Goal: Task Accomplishment & Management: Use online tool/utility

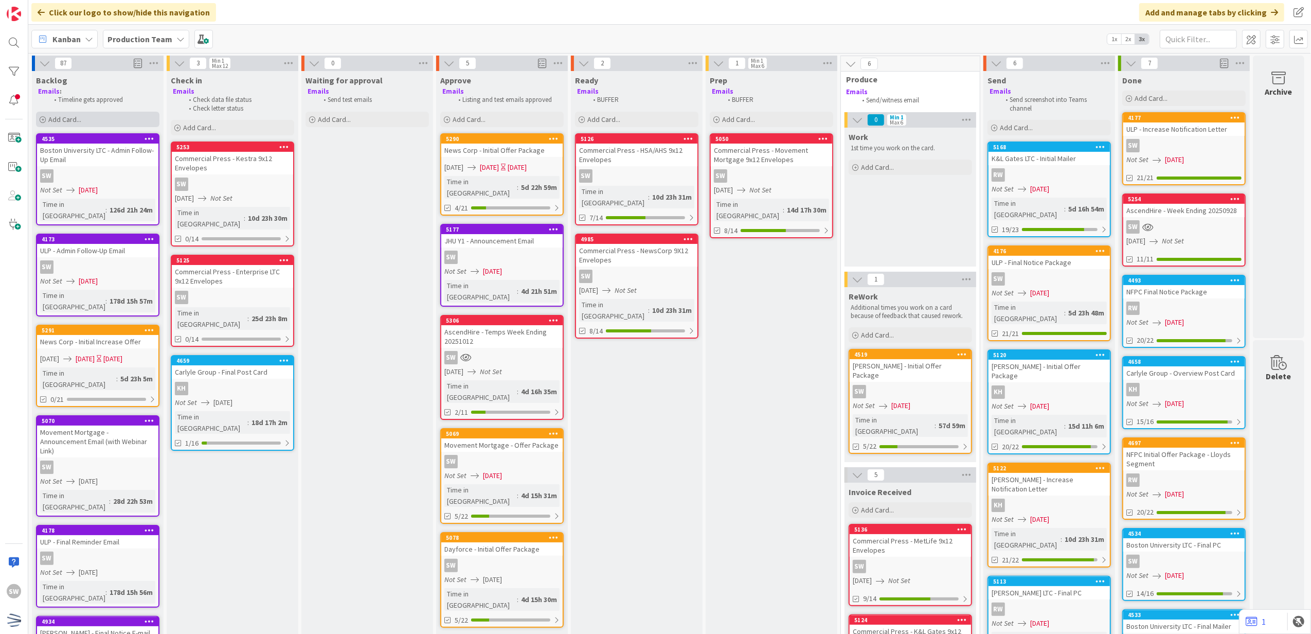
click at [126, 112] on div "Add Card..." at bounding box center [97, 119] width 123 height 15
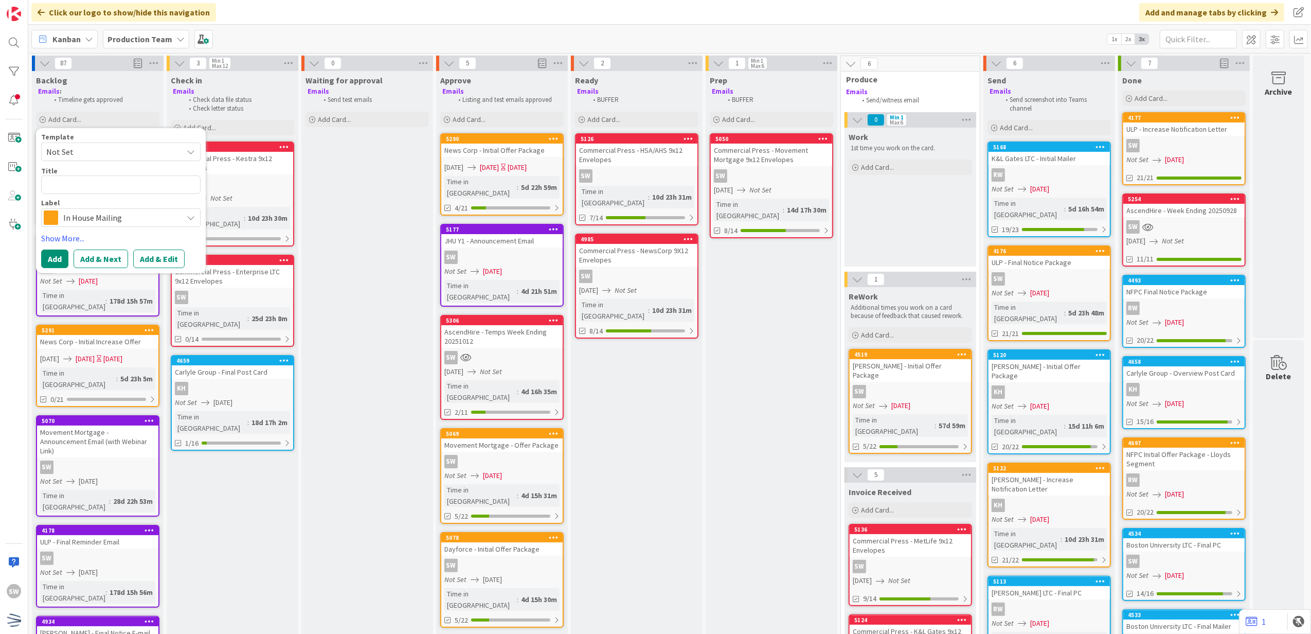
click at [125, 149] on span "Not Set" at bounding box center [110, 151] width 129 height 13
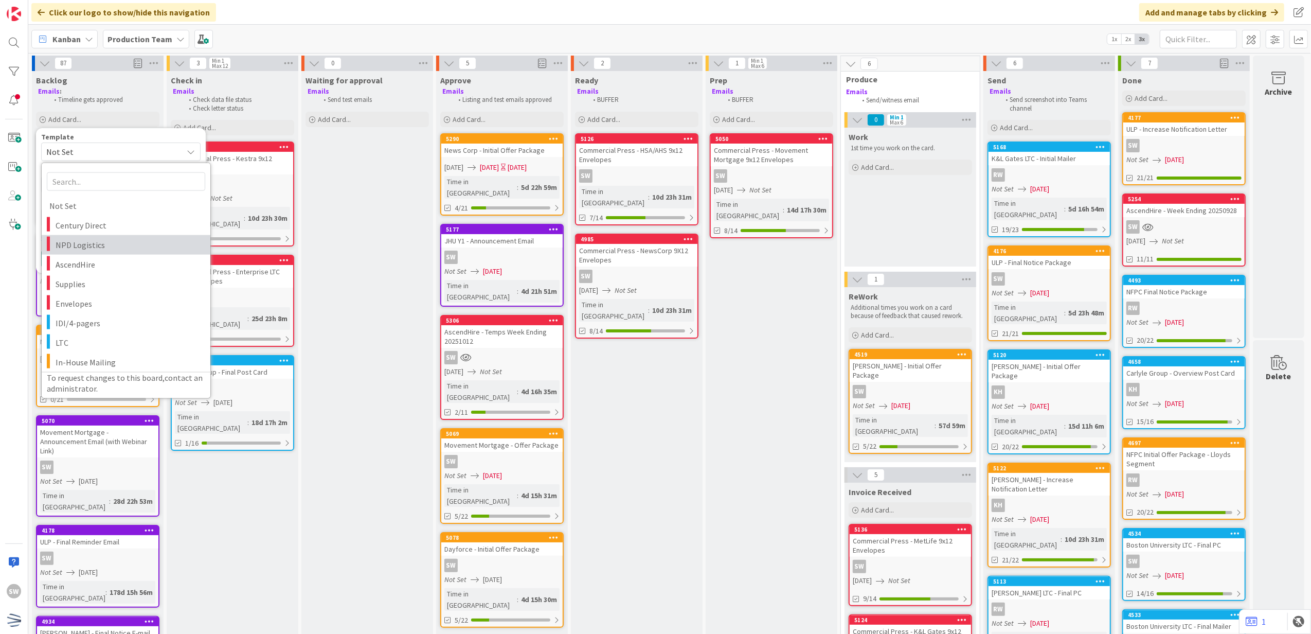
click at [105, 240] on span "NPD Logistics" at bounding box center [129, 244] width 147 height 13
type textarea "x"
type textarea "NPD Logistics"
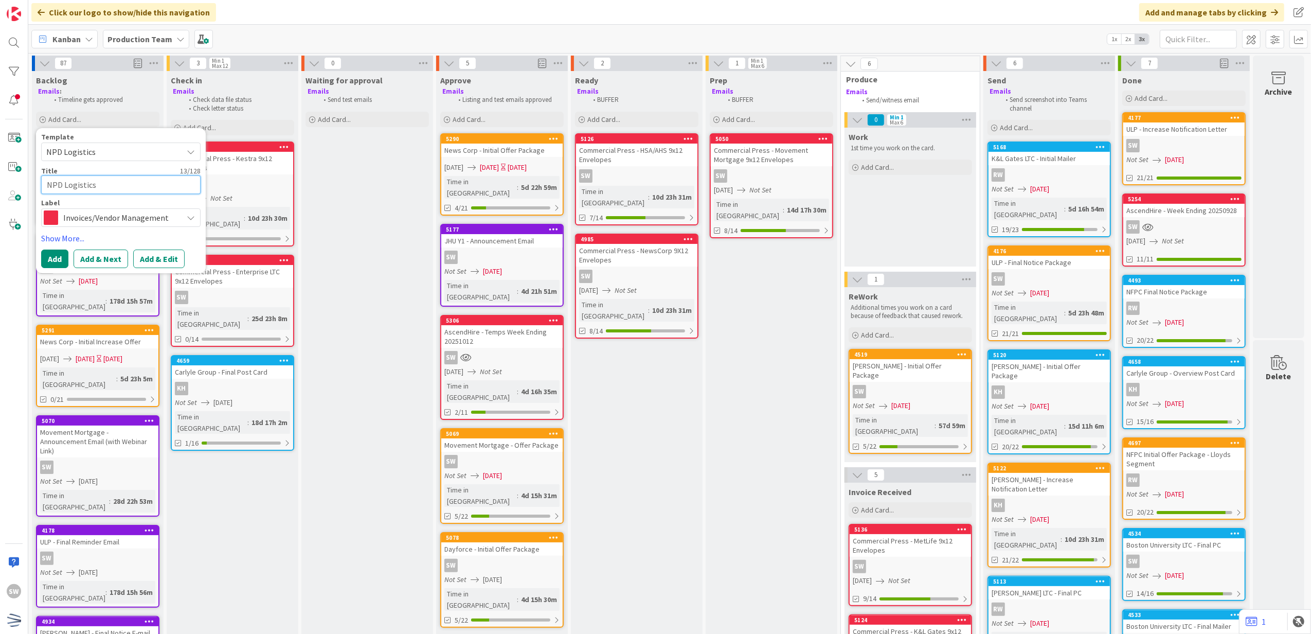
click at [110, 181] on textarea "NPD Logistics" at bounding box center [120, 184] width 159 height 19
type textarea "x"
type textarea "NPD Logistics"
type textarea "x"
type textarea "NPD Logistics -"
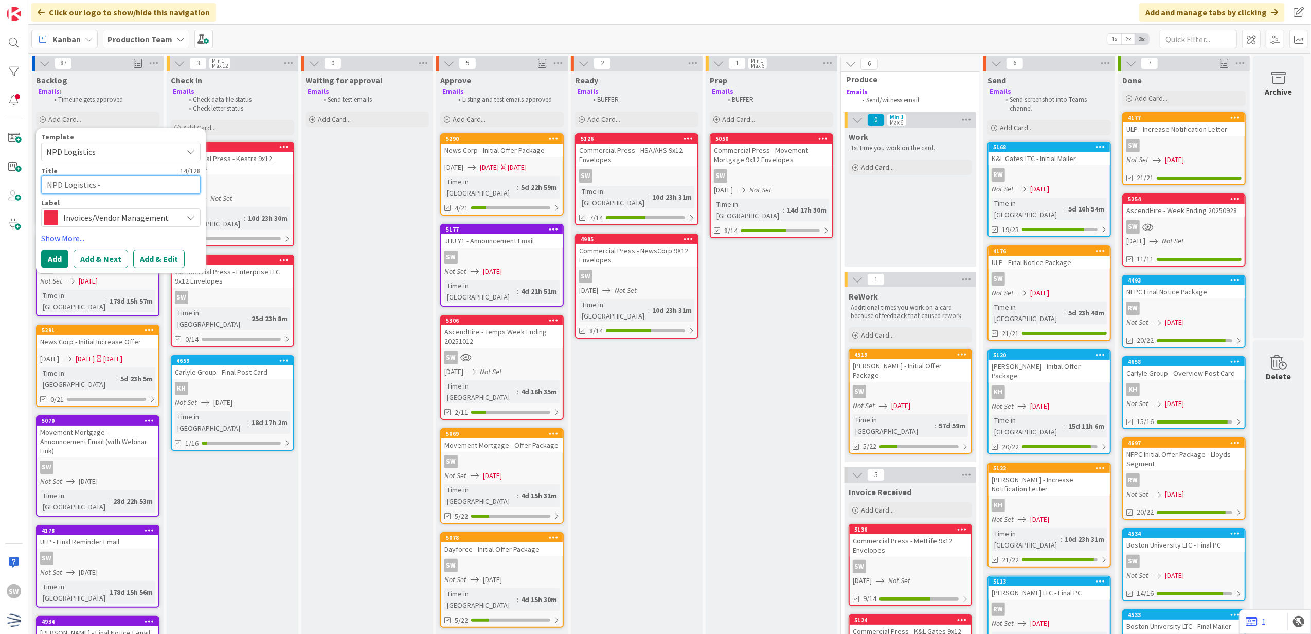
type textarea "x"
type textarea "NPD Logistics -"
type textarea "x"
type textarea "NPD Logistics - W"
type textarea "x"
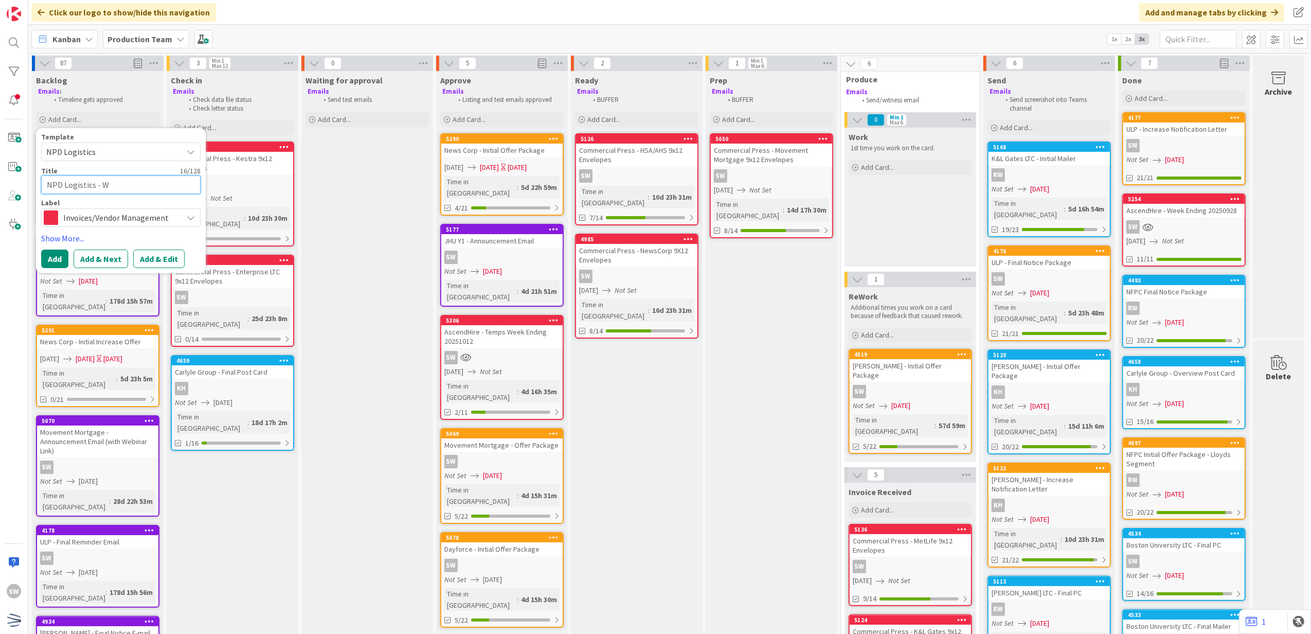
type textarea "NPD Logistics - We"
type textarea "x"
type textarea "NPD Logistics - Wee"
type textarea "x"
type textarea "NPD Logistics - Week"
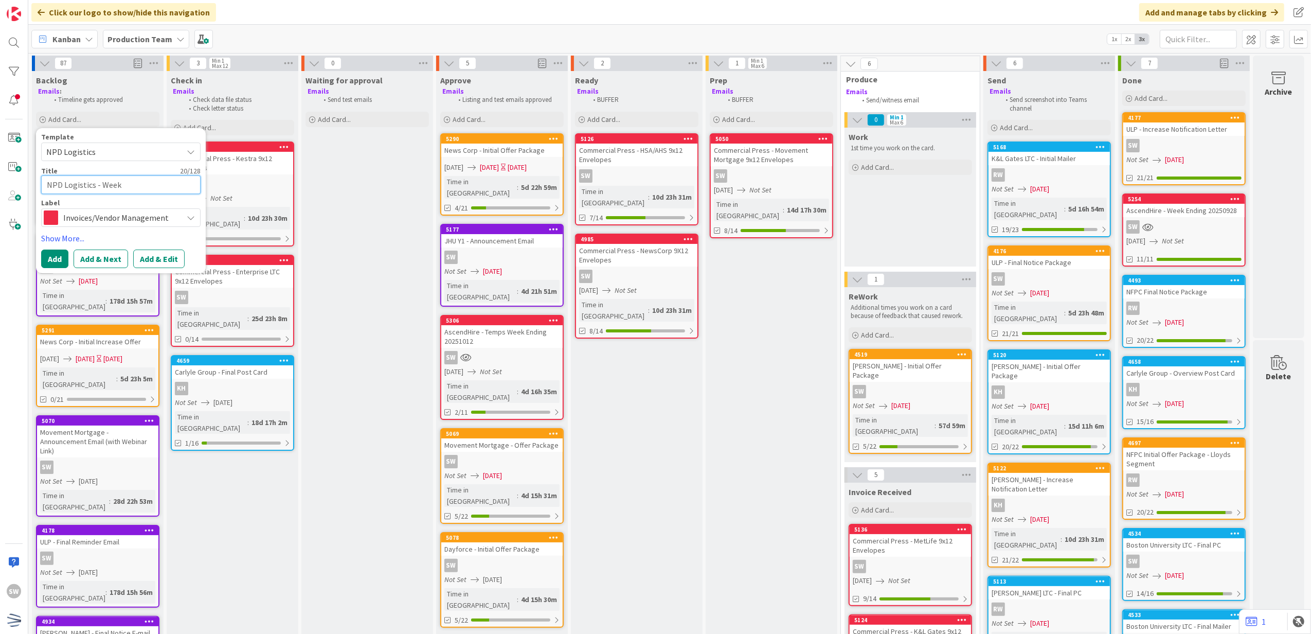
type textarea "x"
type textarea "NPD Logistics - Week"
type textarea "x"
type textarea "NPD Logistics - Week E"
type textarea "x"
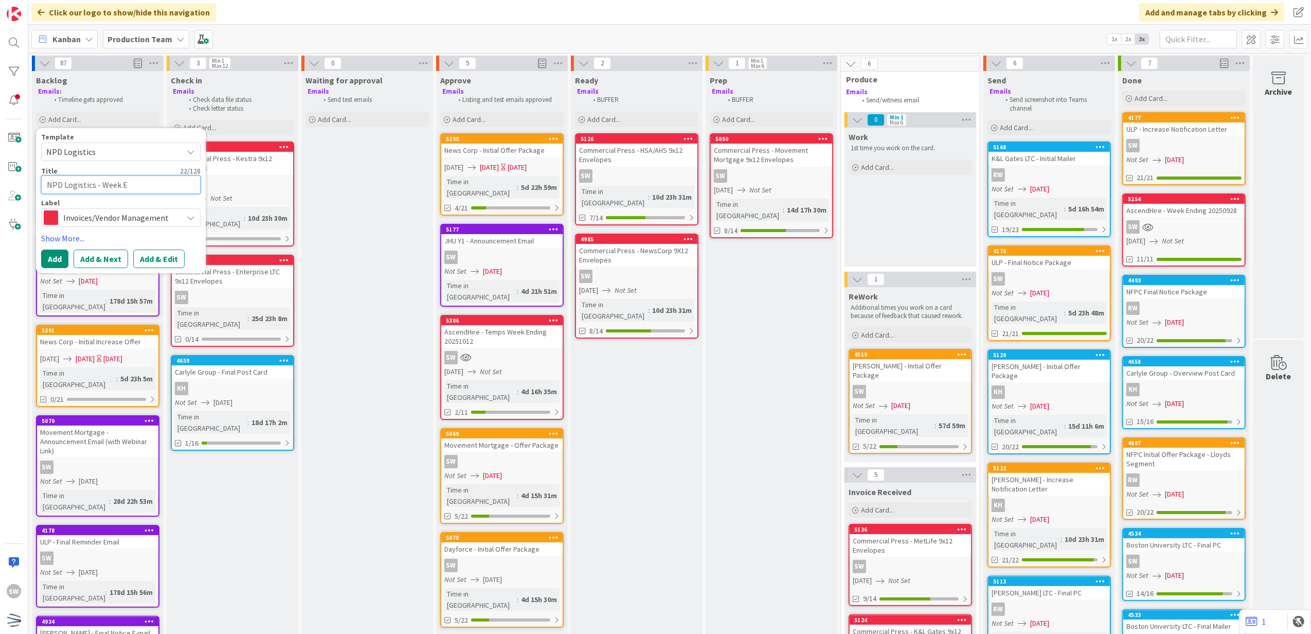
type textarea "NPD Logistics - Week Eb"
type textarea "x"
type textarea "NPD Logistics - Week Ebd"
type textarea "x"
type textarea "NPD Logistics - Week Ebd="
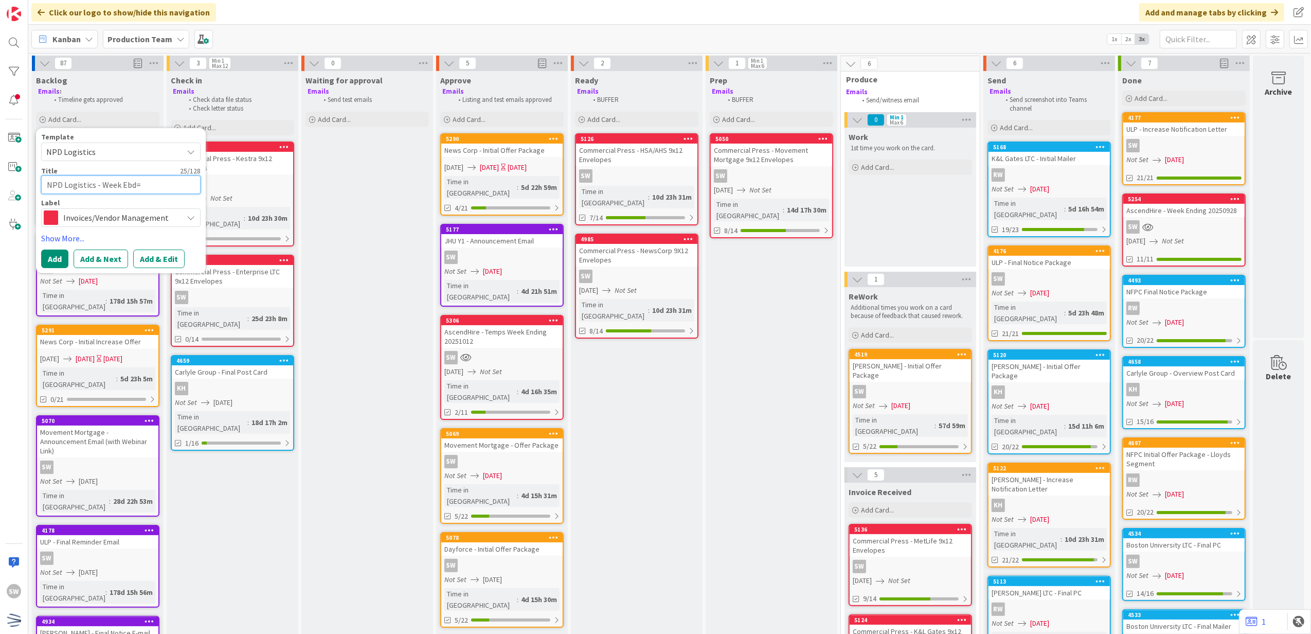
type textarea "x"
type textarea "NPD Logistics - Week Ebd=="
type textarea "x"
type textarea "NPD Logistics - Week Ebd="
type textarea "x"
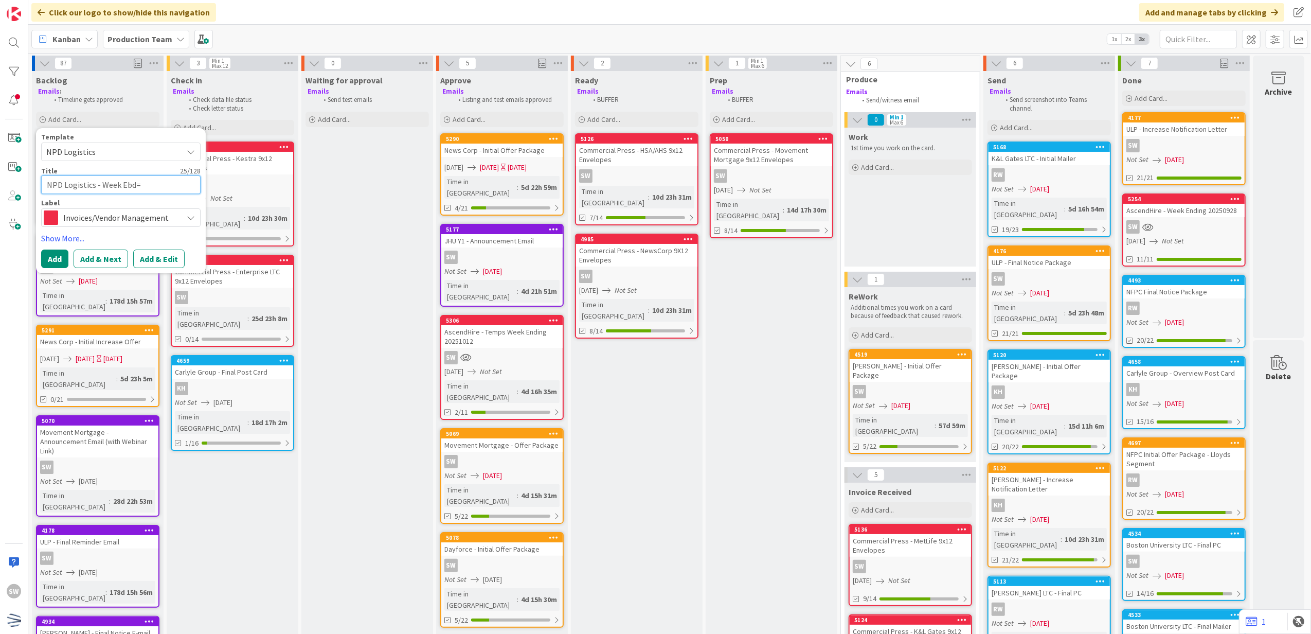
type textarea "NPD Logistics - Week Ebd"
type textarea "x"
type textarea "NPD Logistics - Week Eb"
type textarea "x"
type textarea "NPD Logistics - Week E"
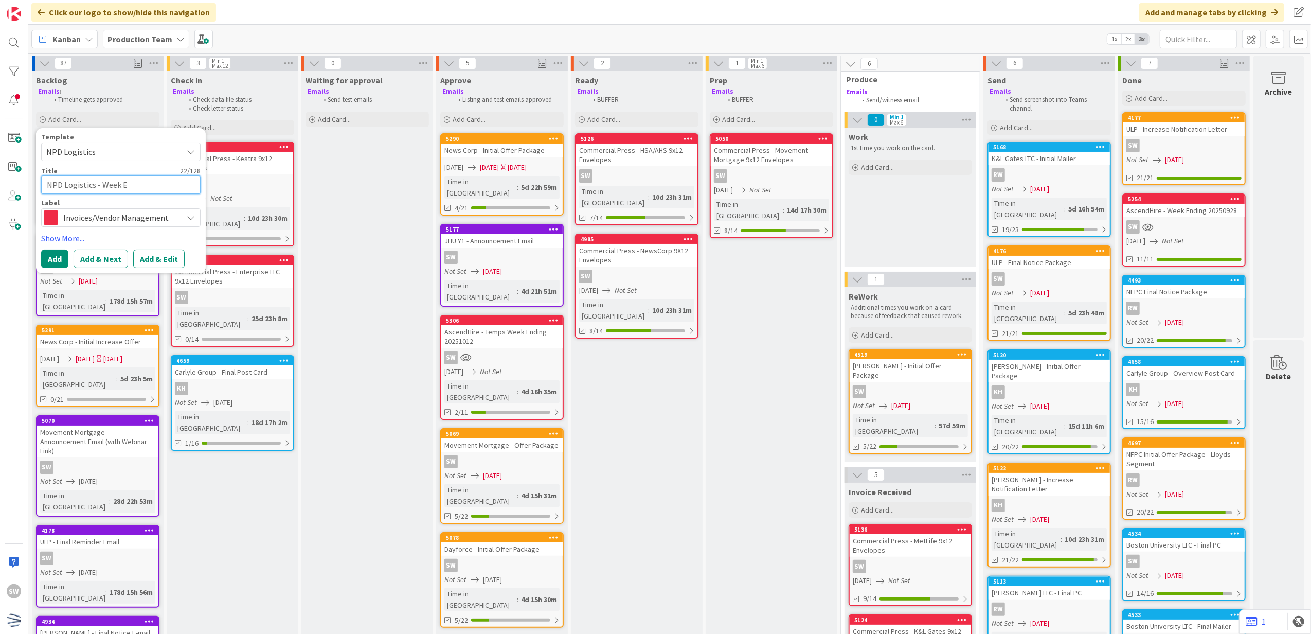
type textarea "x"
type textarea "NPD Logistics - Week En"
type textarea "x"
type textarea "NPD Logistics - Week End"
type textarea "x"
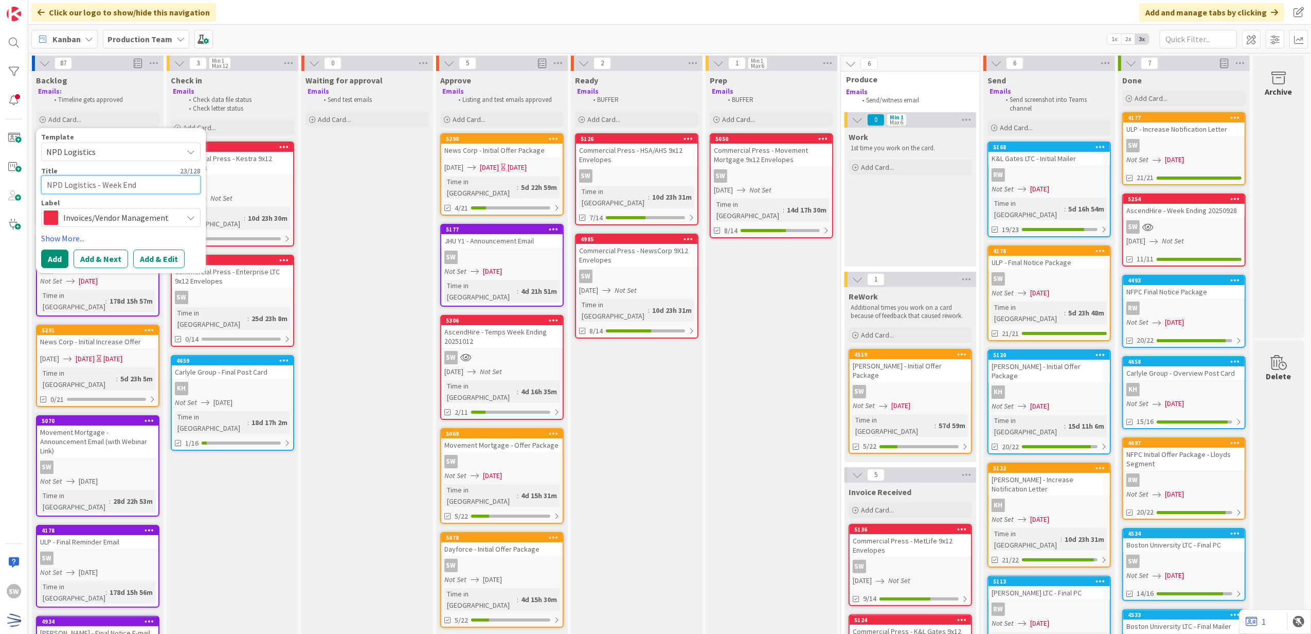
type textarea "NPD Logistics - Week Endi"
type textarea "x"
type textarea "NPD Logistics - Week Endin"
type textarea "x"
type textarea "NPD Logistics - Week Ending"
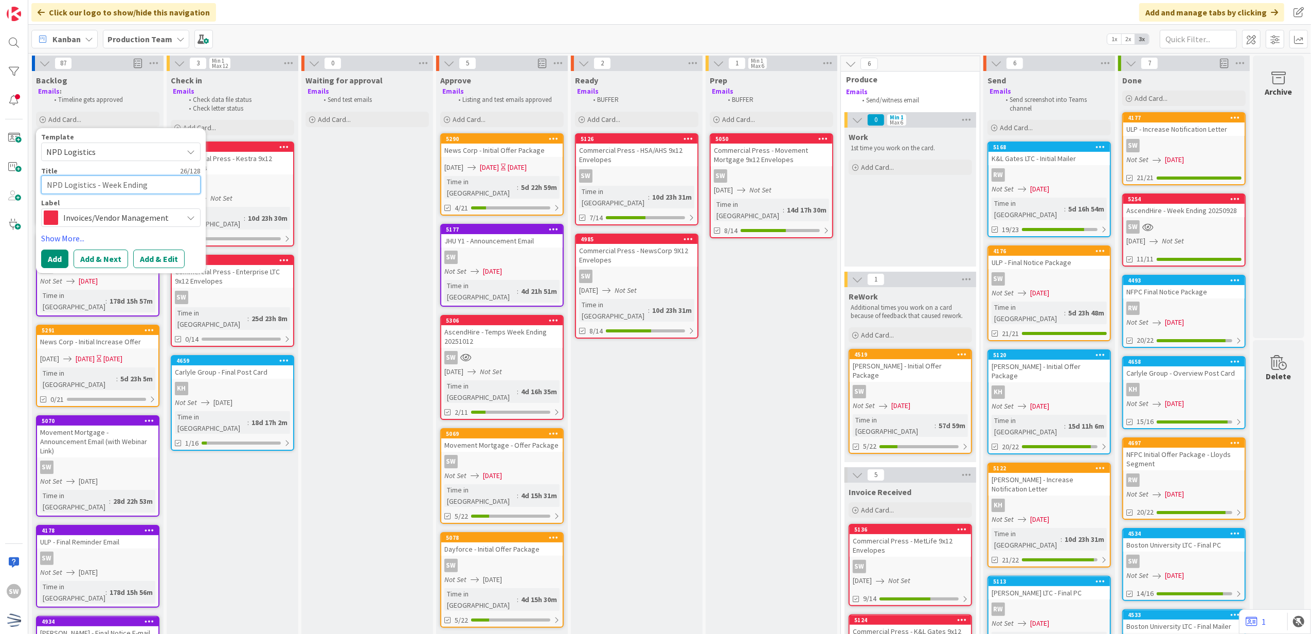
type textarea "x"
type textarea "NPD Logistics - Week Ending"
type textarea "x"
type textarea "NPD Logistics - Week Ending 2"
type textarea "x"
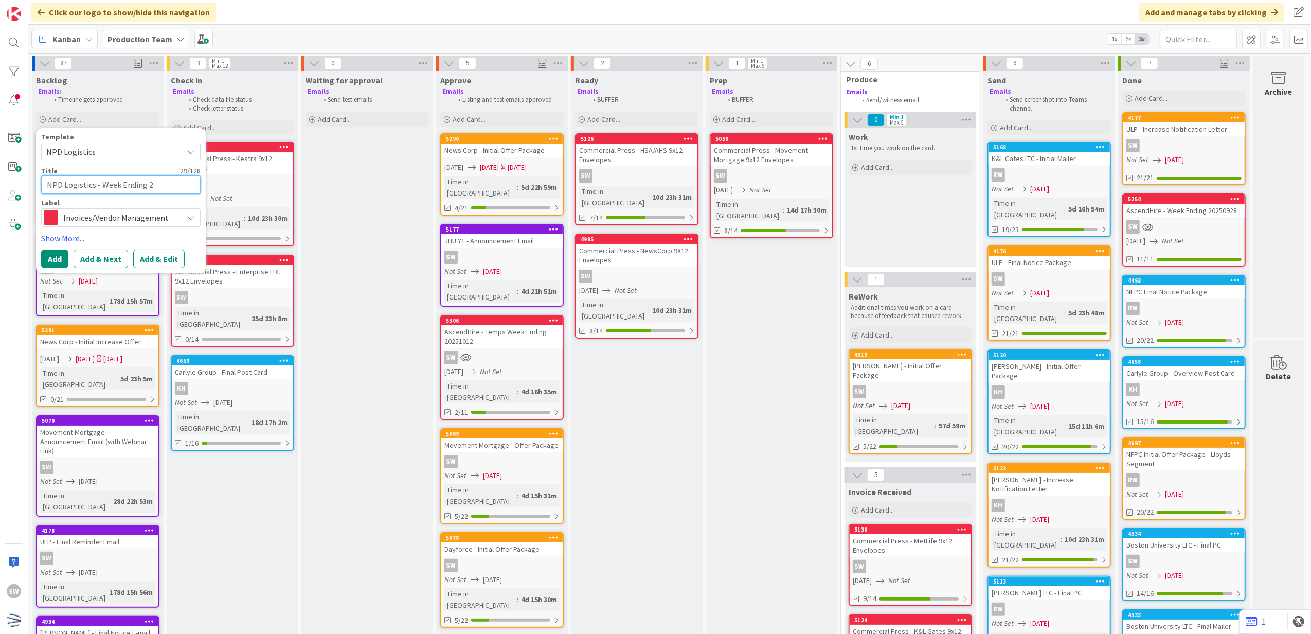
type textarea "NPD Logistics - Week Ending 20"
type textarea "x"
type textarea "NPD Logistics - Week Ending 202"
type textarea "x"
type textarea "NPD Logistics - Week Ending 2025"
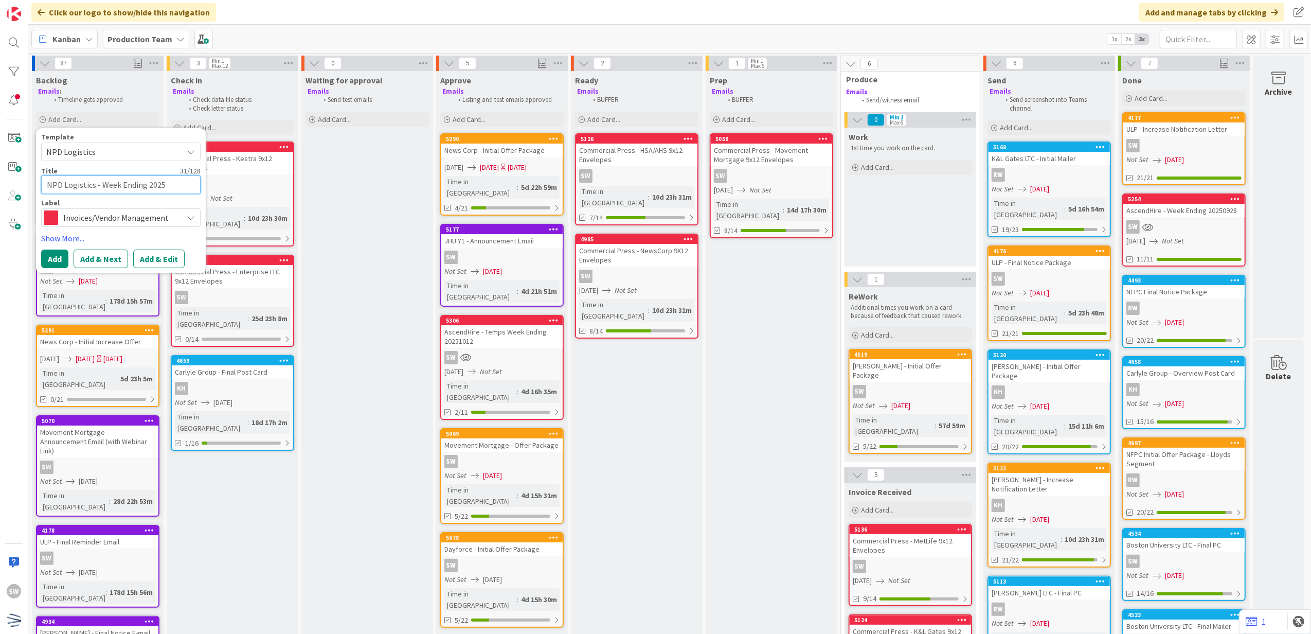
type textarea "x"
type textarea "NPD Logistics - Week Ending 20250"
type textarea "x"
type textarea "NPD Logistics - Week Ending 2025"
type textarea "x"
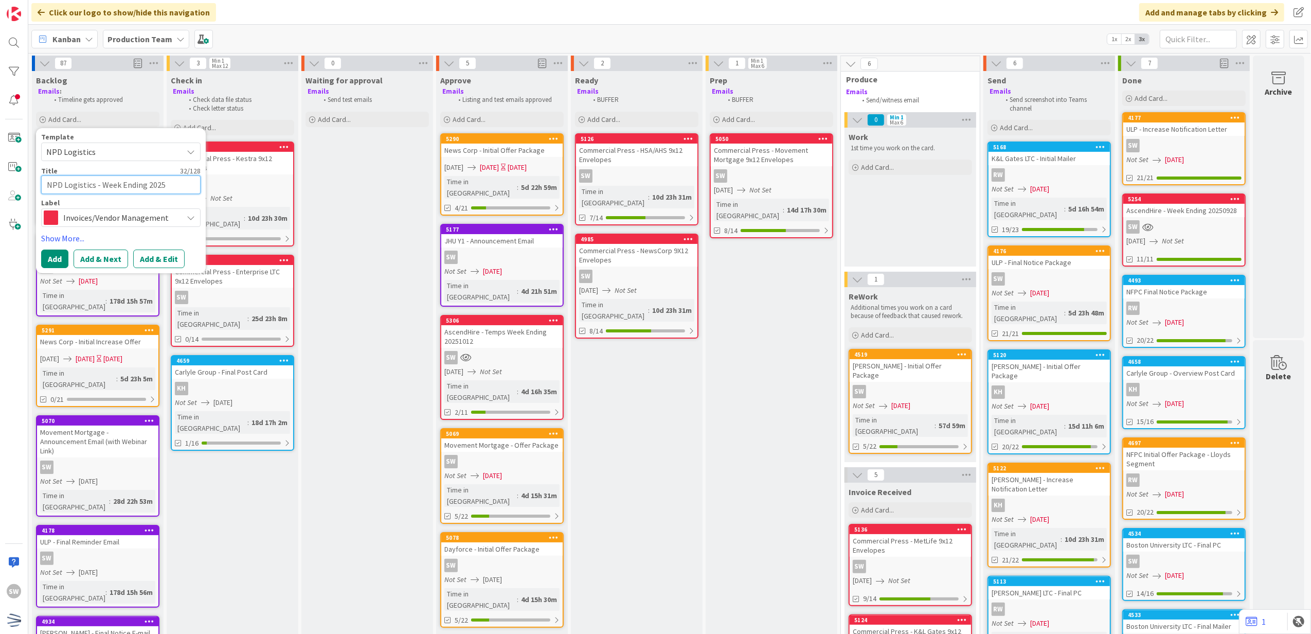
type textarea "NPD Logistics - Week Ending 20251"
type textarea "x"
type textarea "NPD Logistics - Week Ending 202510"
type textarea "x"
type textarea "NPD Logistics - Week Ending 2025100"
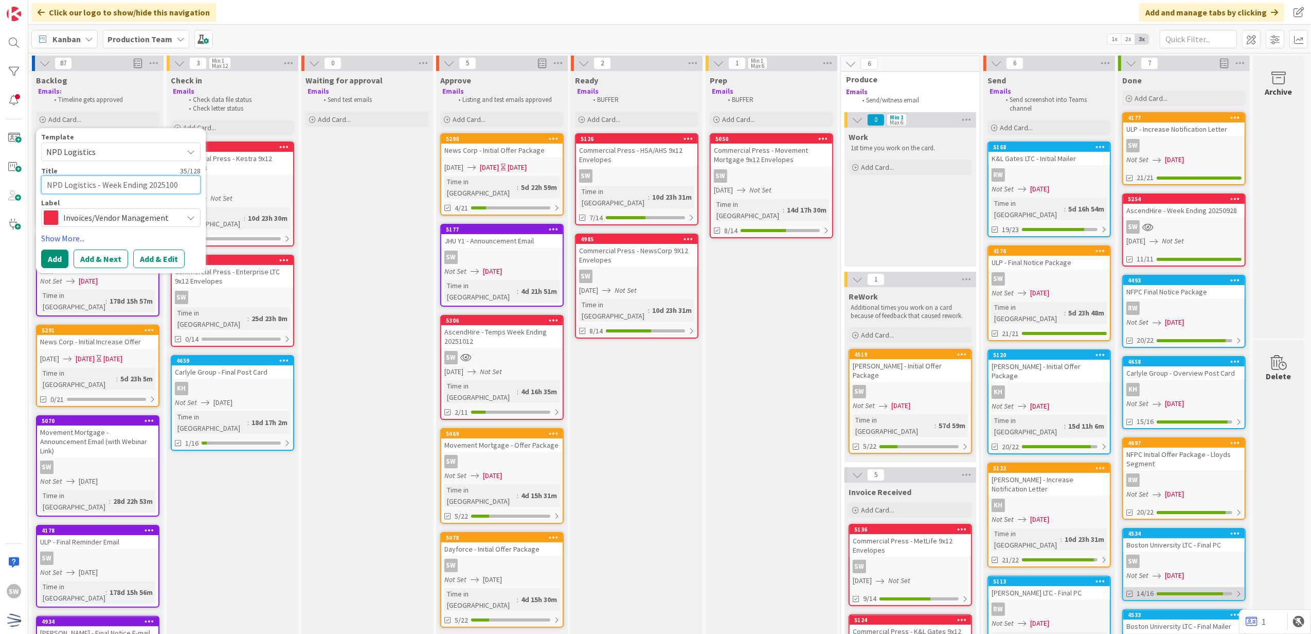
type textarea "x"
type textarea "NPD Logistics - Week Ending 202510"
type textarea "x"
type textarea "NPD Logistics - Week Ending 2025101"
type textarea "x"
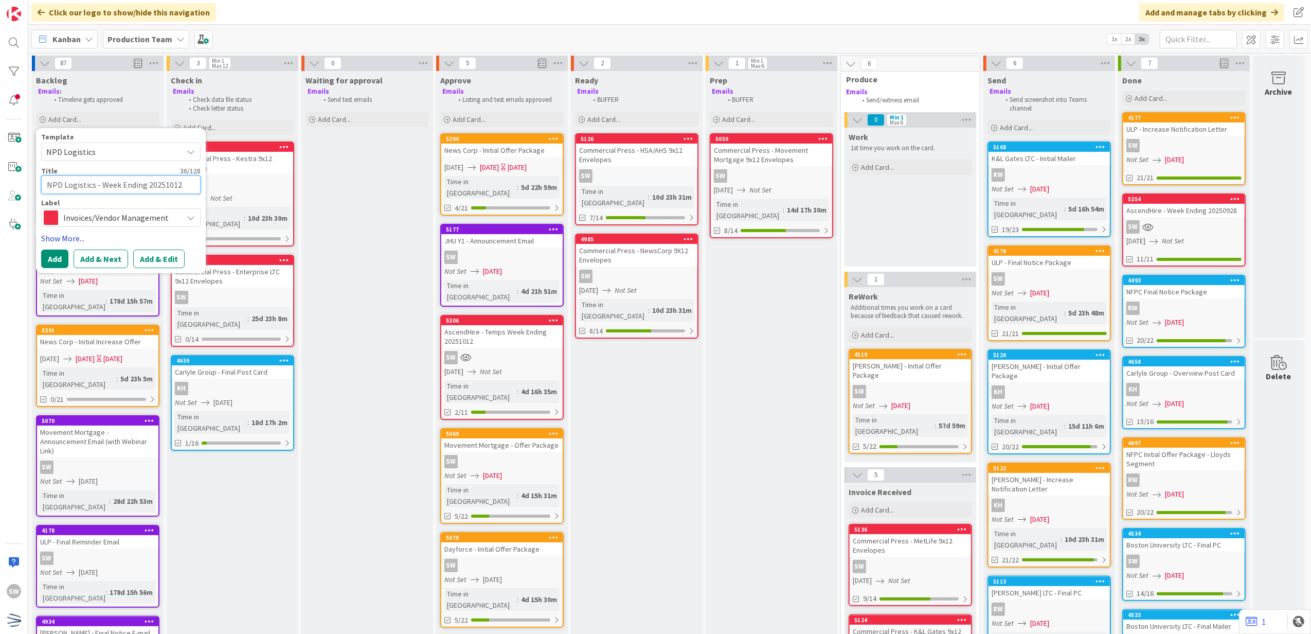
type textarea "NPD Logistics - Week Ending 20251012"
click at [47, 235] on link "Show More..." at bounding box center [120, 238] width 159 height 12
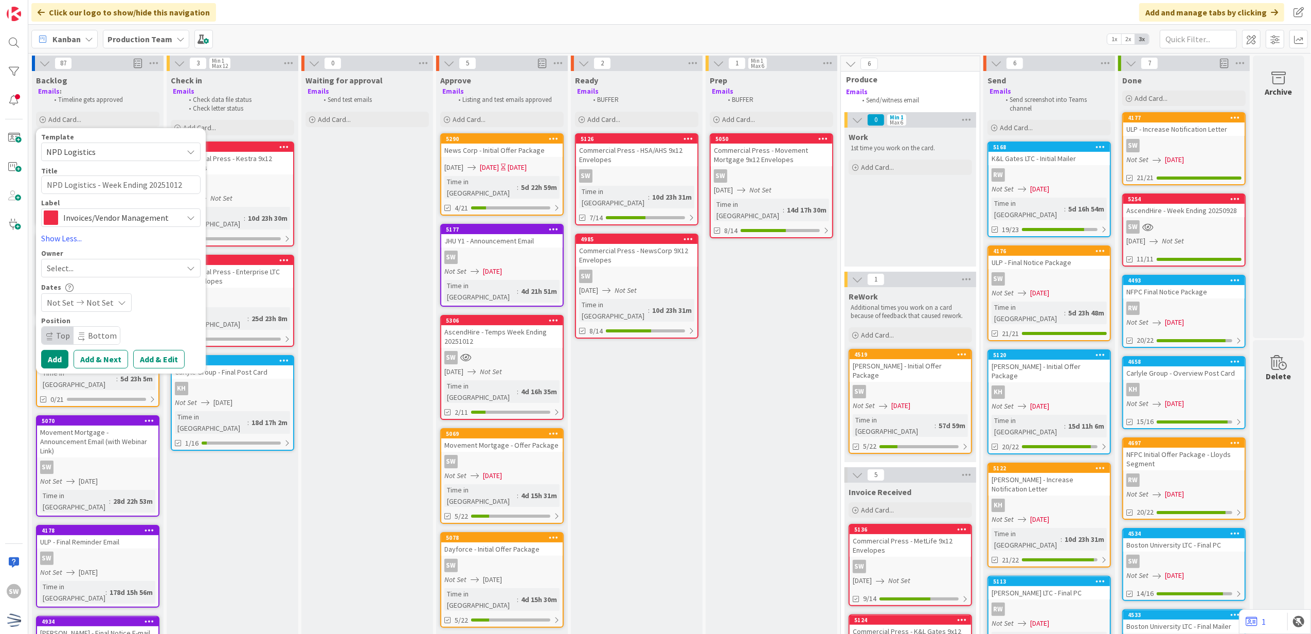
click at [91, 276] on div "Select..." at bounding box center [120, 268] width 159 height 19
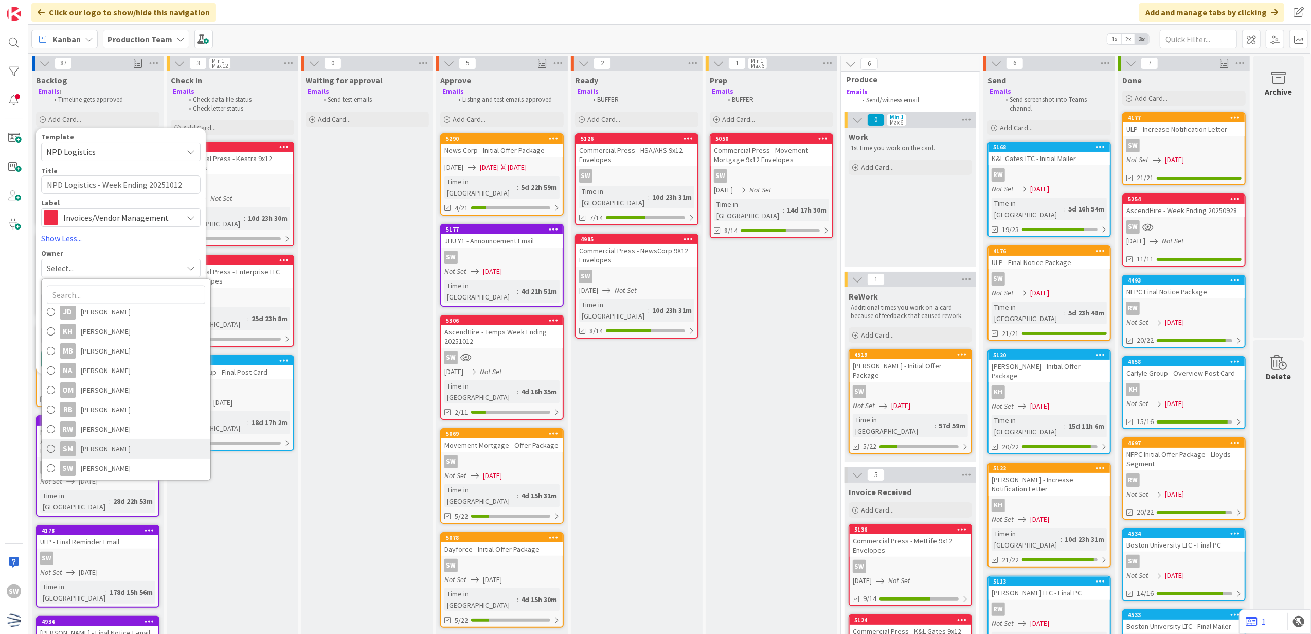
scroll to position [142, 0]
click at [95, 464] on span "[PERSON_NAME]" at bounding box center [106, 466] width 50 height 15
type textarea "x"
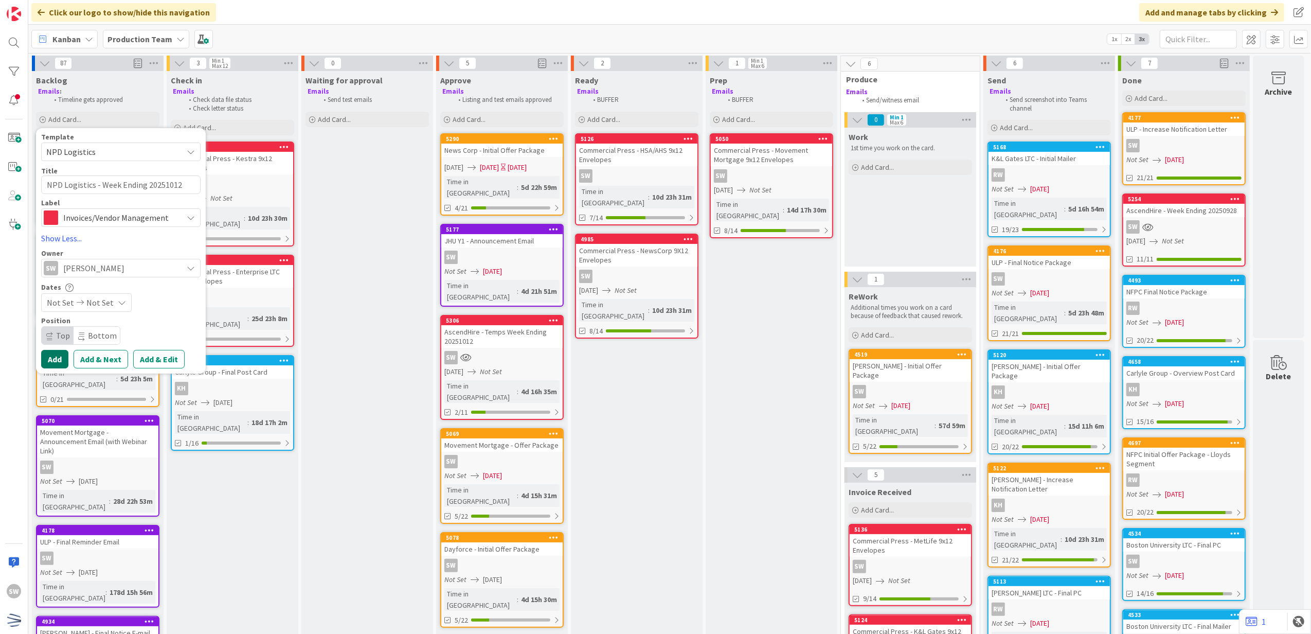
click at [50, 353] on button "Add" at bounding box center [54, 359] width 27 height 19
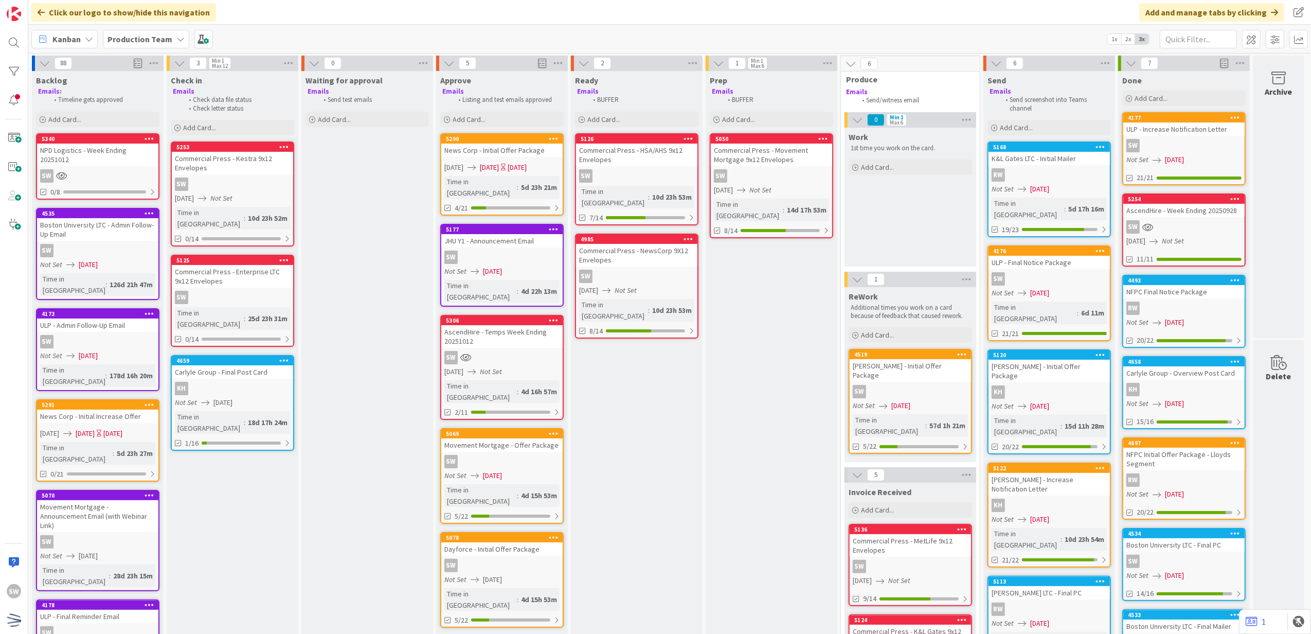
click at [102, 169] on div "SW" at bounding box center [97, 175] width 121 height 13
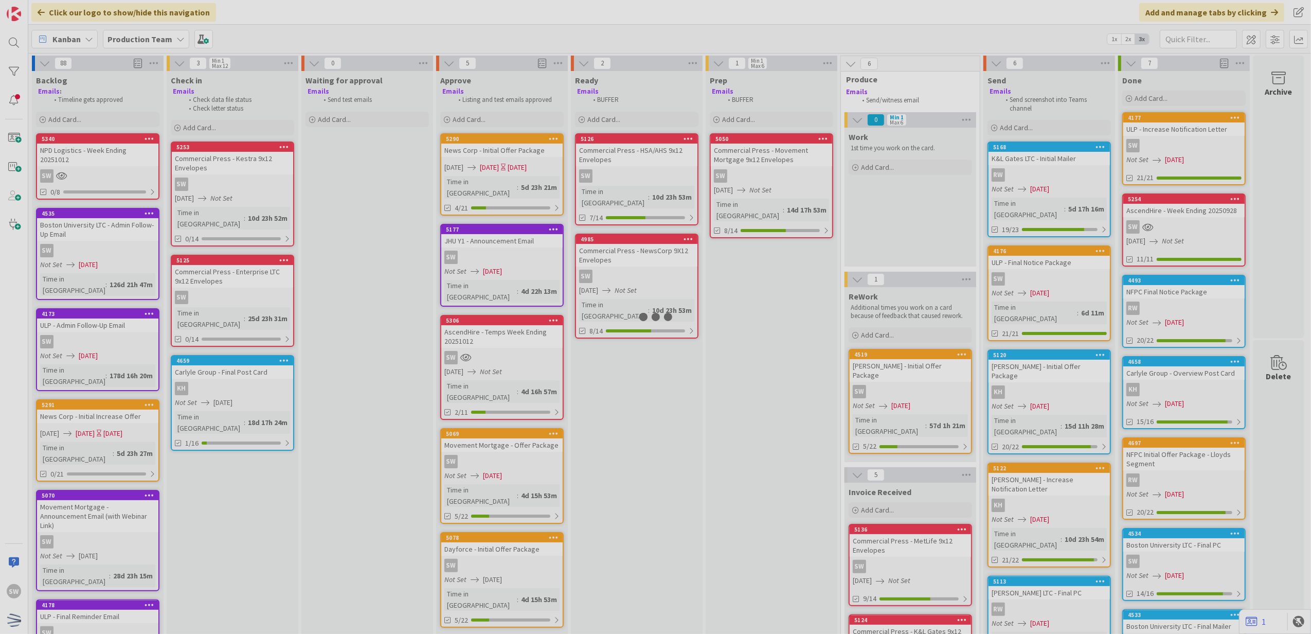
click at [102, 166] on div at bounding box center [655, 317] width 1311 height 634
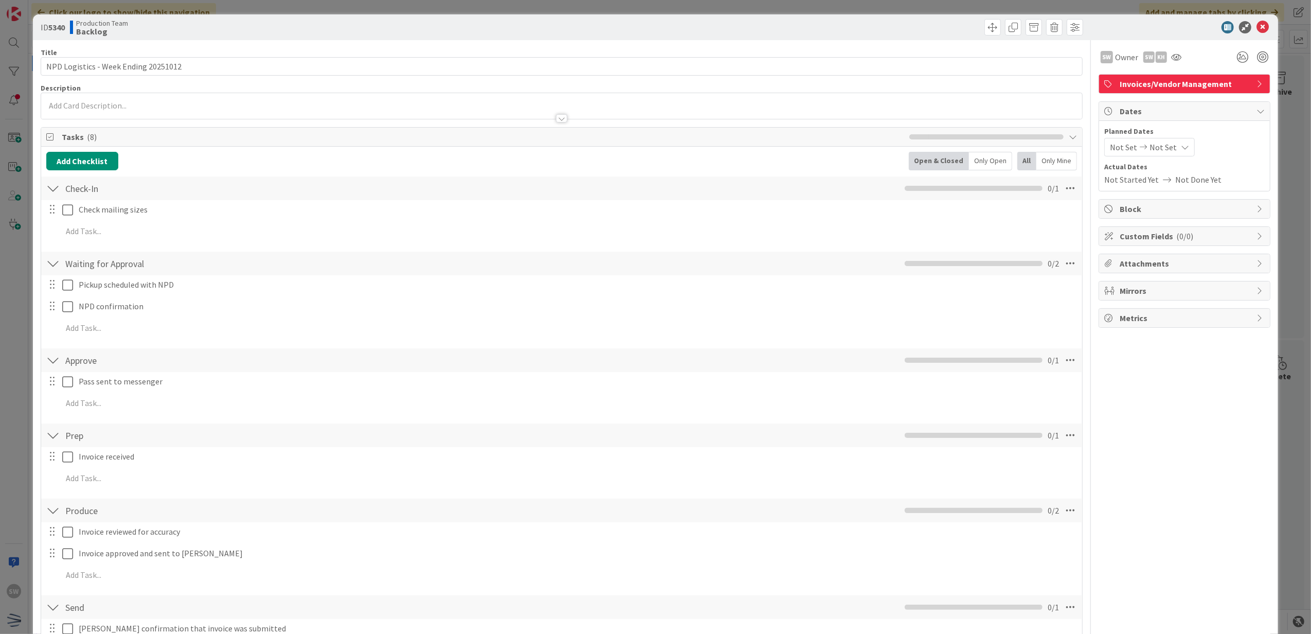
click at [1116, 155] on div "Not Set Not Set" at bounding box center [1149, 147] width 91 height 19
click at [1120, 254] on td "12" at bounding box center [1126, 256] width 20 height 20
type input "[DATE]"
click at [1256, 27] on icon at bounding box center [1262, 27] width 12 height 12
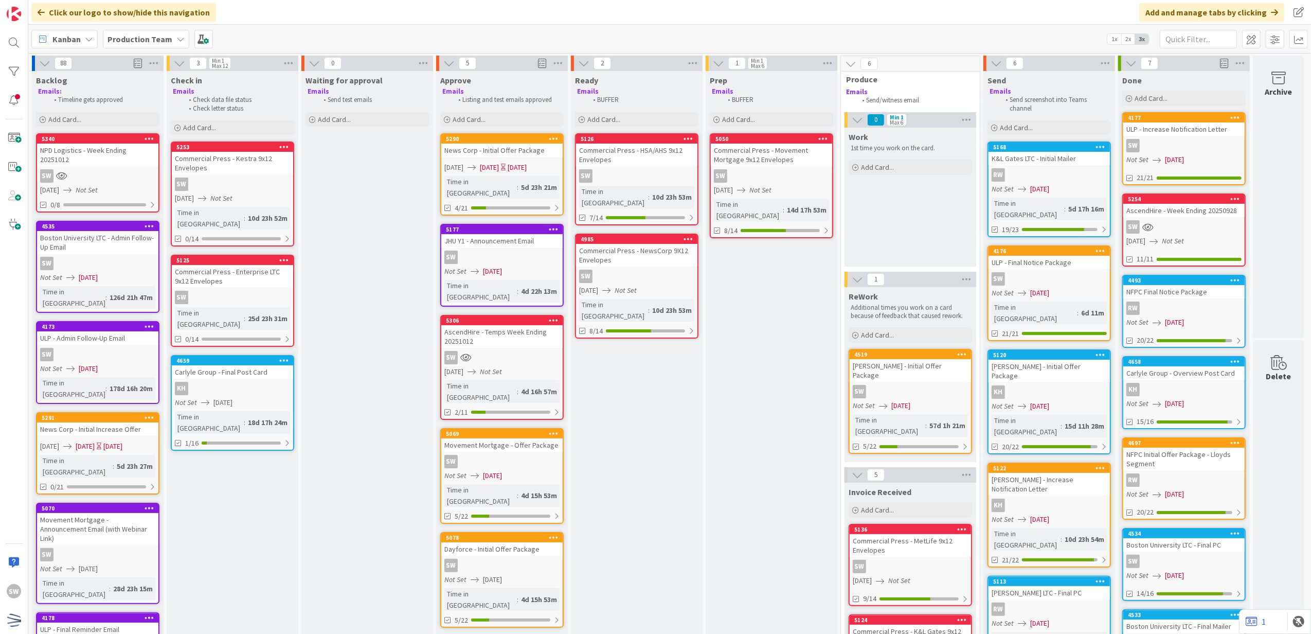
click at [143, 169] on div "SW" at bounding box center [97, 175] width 121 height 13
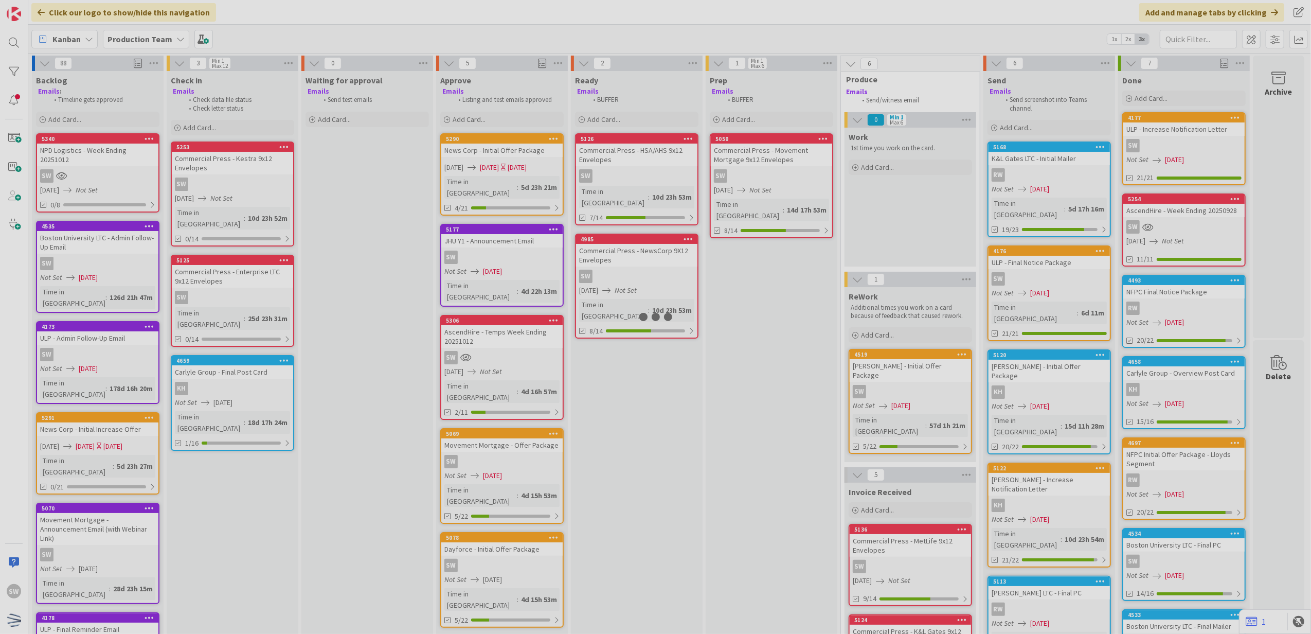
click at [143, 165] on div at bounding box center [655, 317] width 1311 height 634
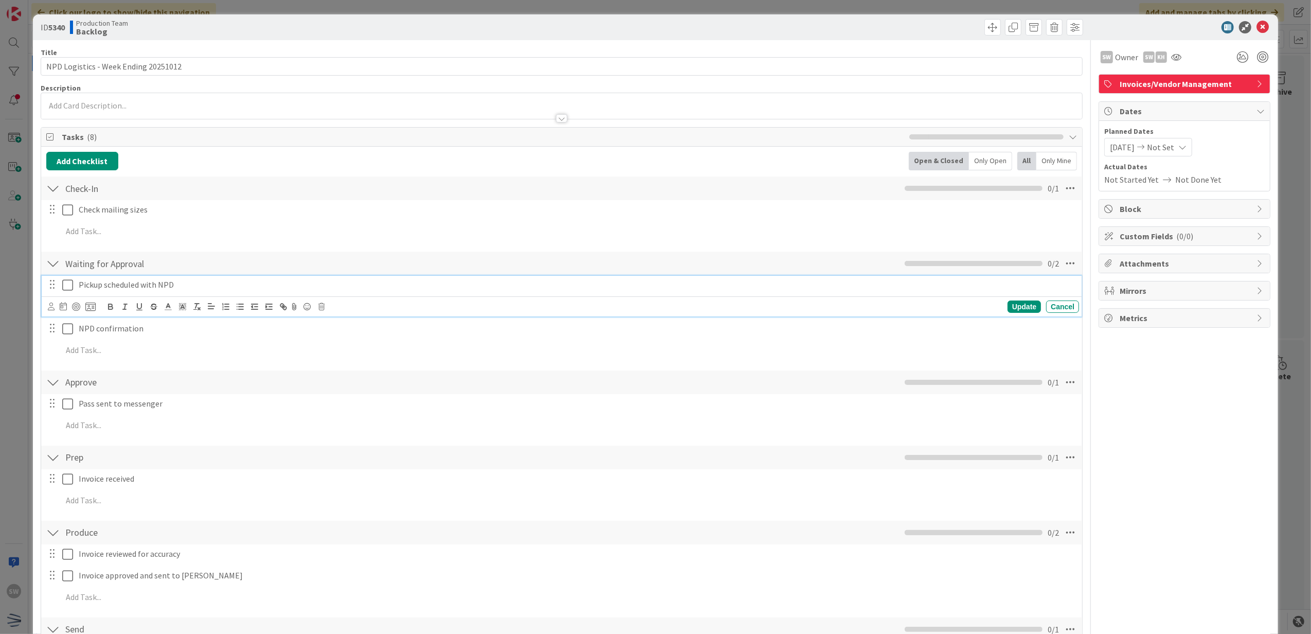
click at [68, 280] on icon at bounding box center [67, 285] width 11 height 12
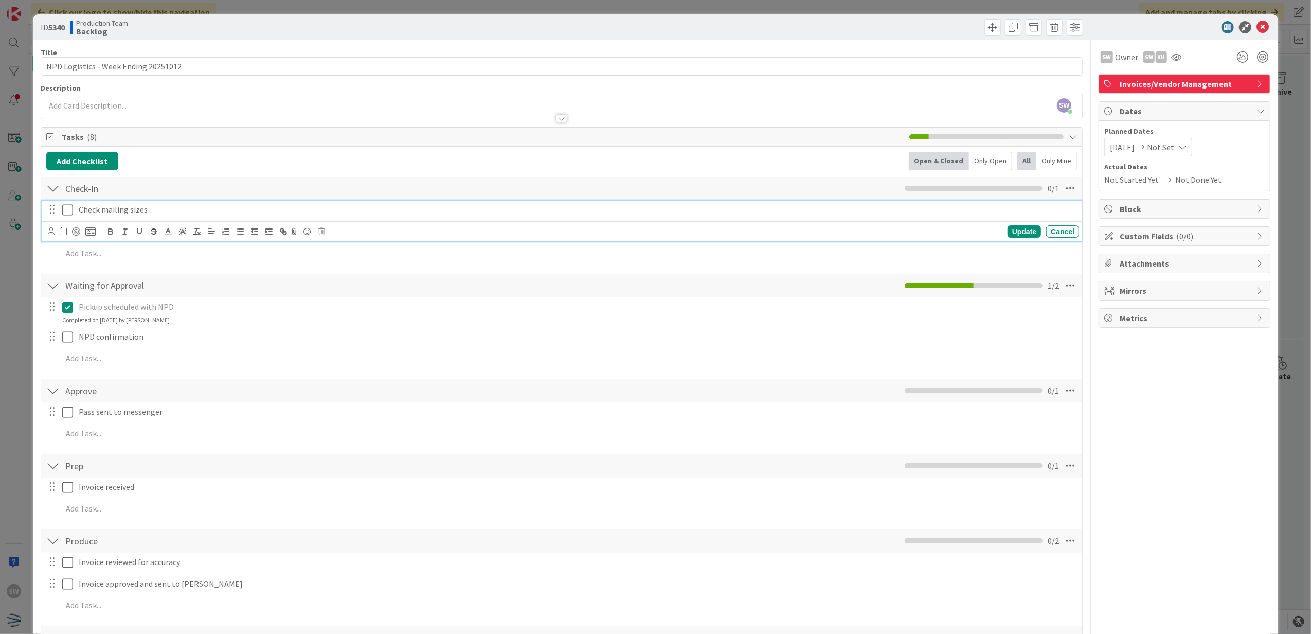
click at [65, 218] on button at bounding box center [68, 210] width 12 height 16
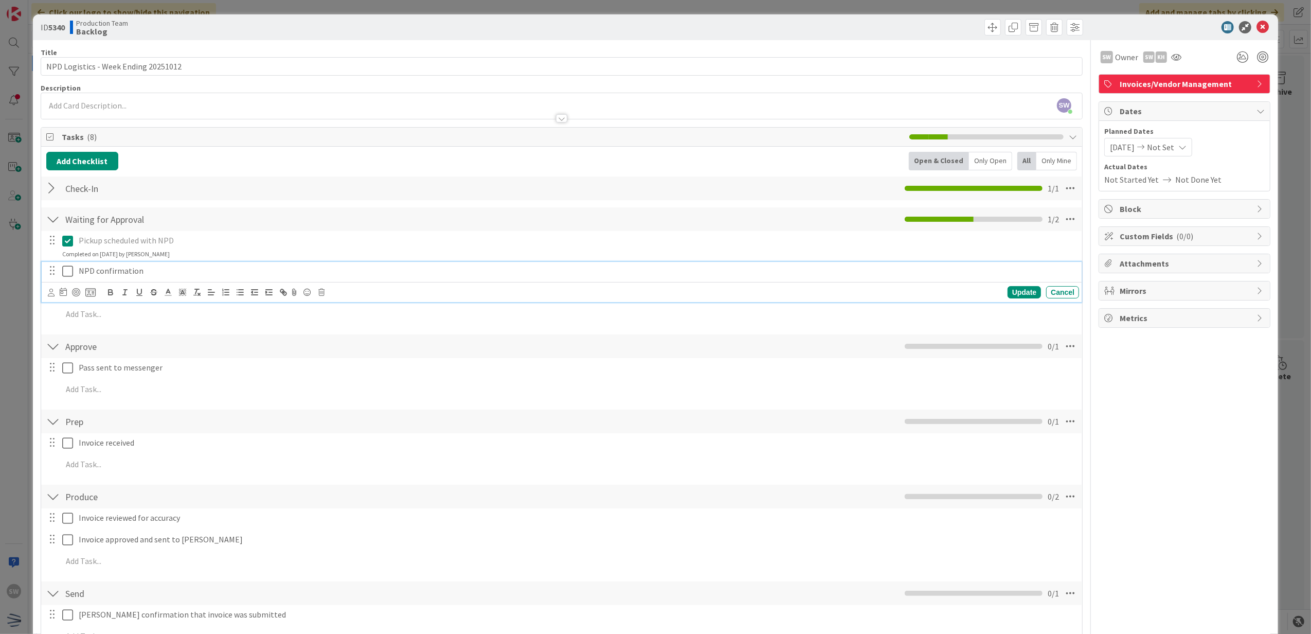
click at [66, 273] on icon at bounding box center [67, 271] width 11 height 12
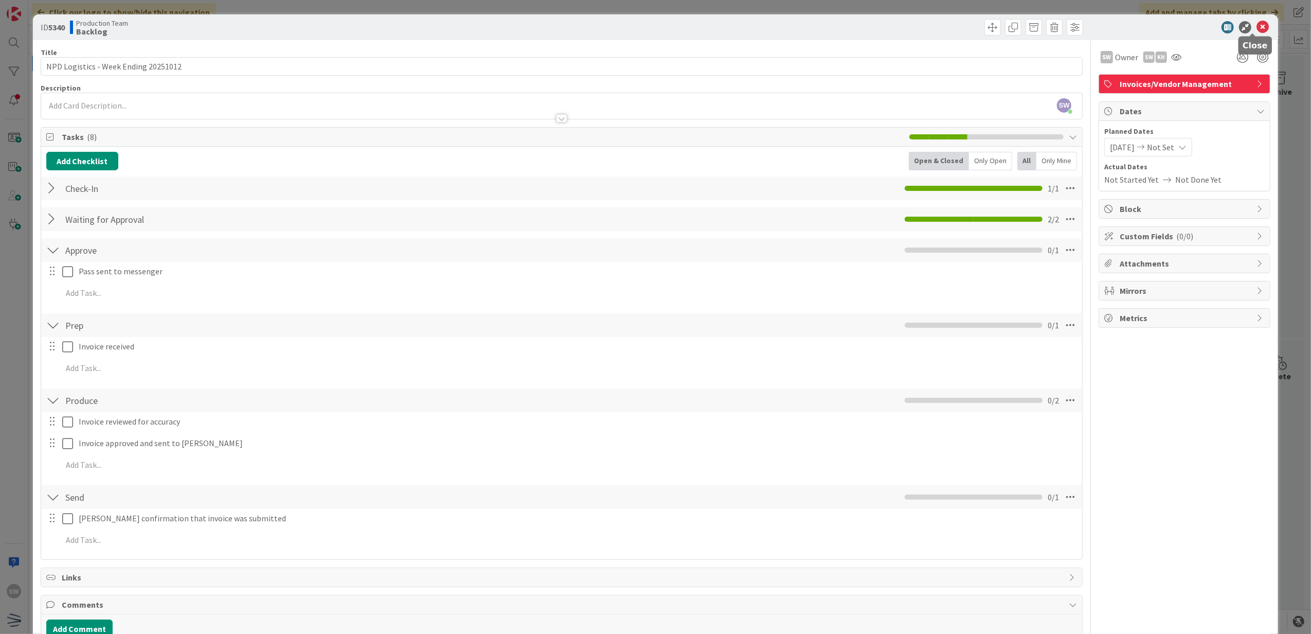
click at [1256, 29] on icon at bounding box center [1262, 27] width 12 height 12
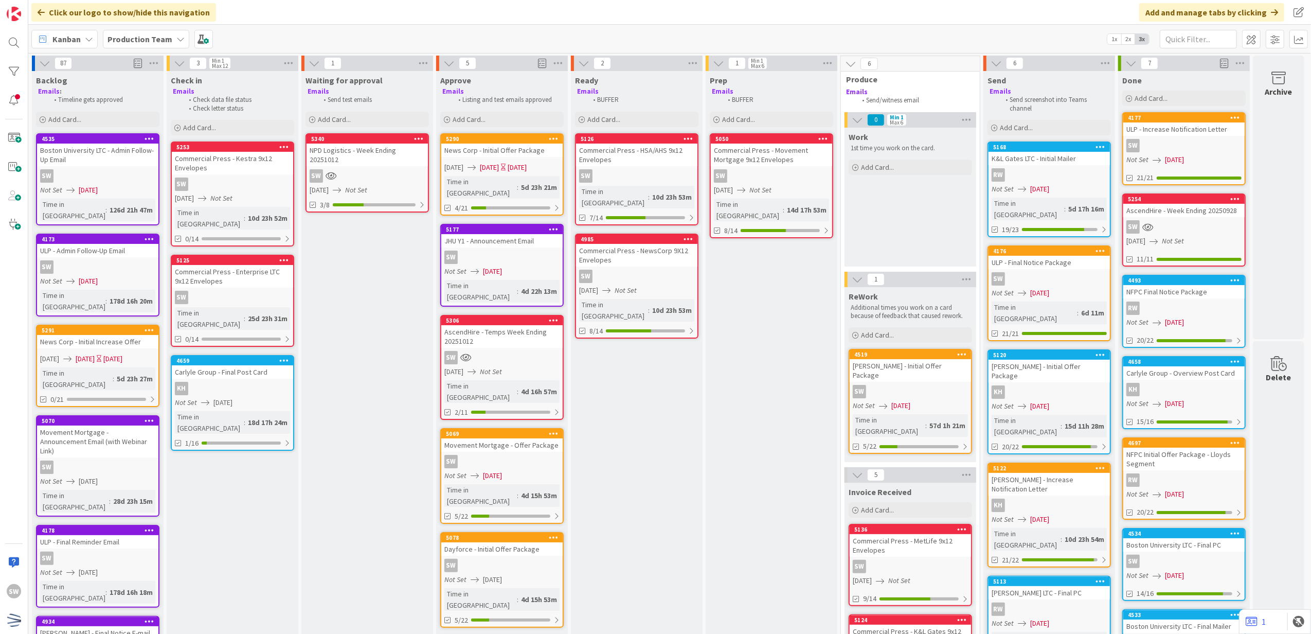
click at [536, 455] on div "SW" at bounding box center [501, 461] width 121 height 13
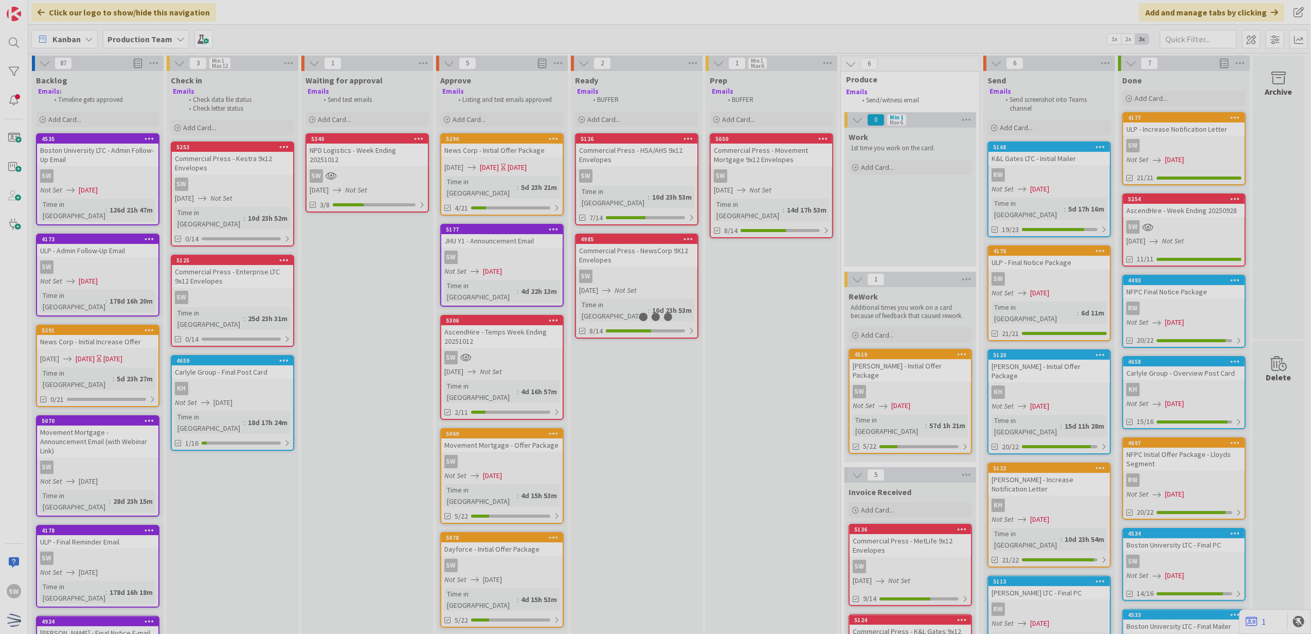
click at [536, 426] on div at bounding box center [655, 317] width 1311 height 634
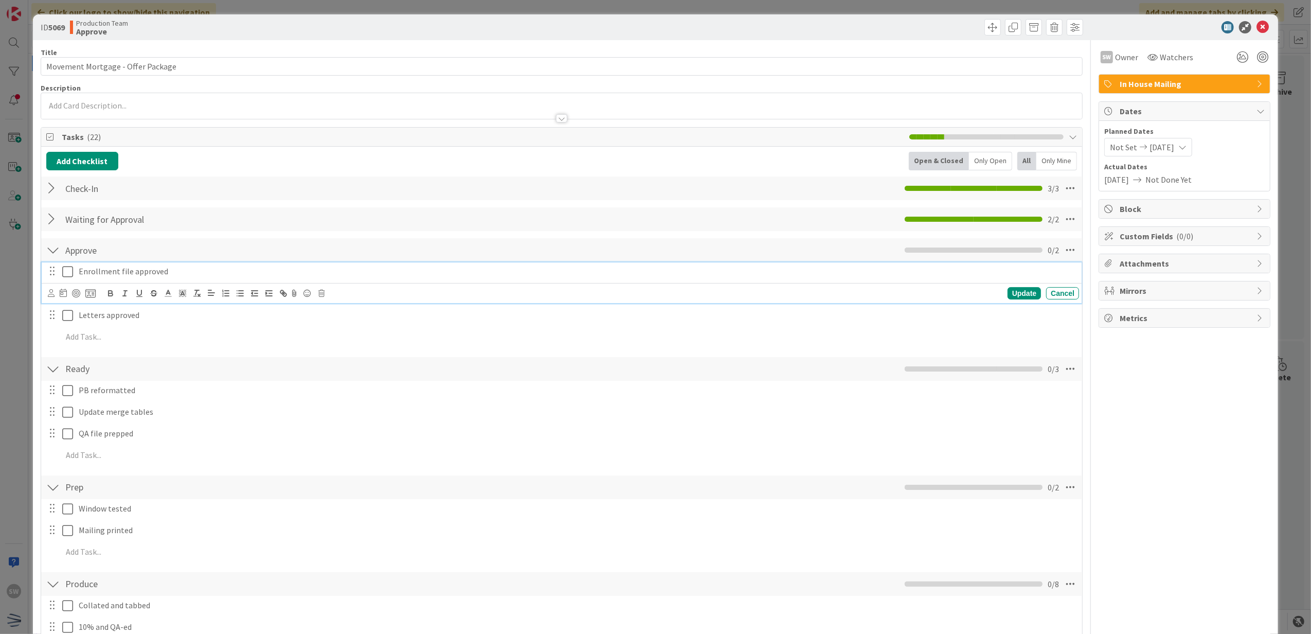
click at [66, 270] on icon at bounding box center [67, 271] width 11 height 12
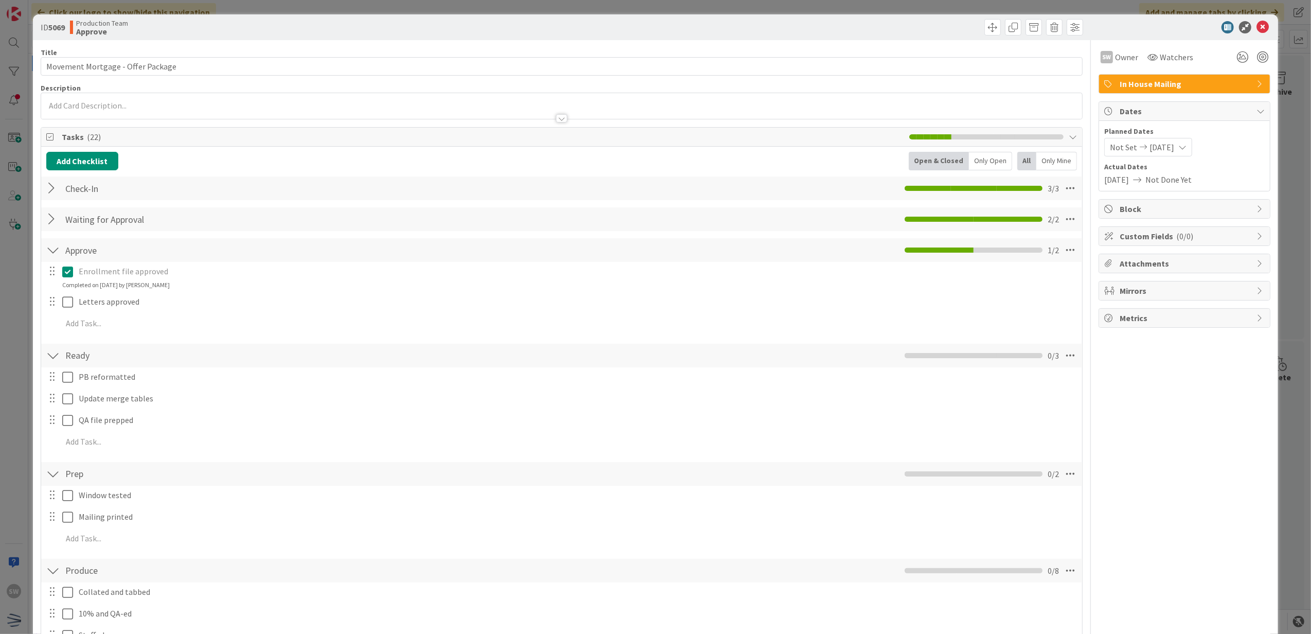
click at [65, 293] on div "Enrollment file approved Update Cancel Completed on [DATE] by [PERSON_NAME] Let…" at bounding box center [561, 299] width 1031 height 75
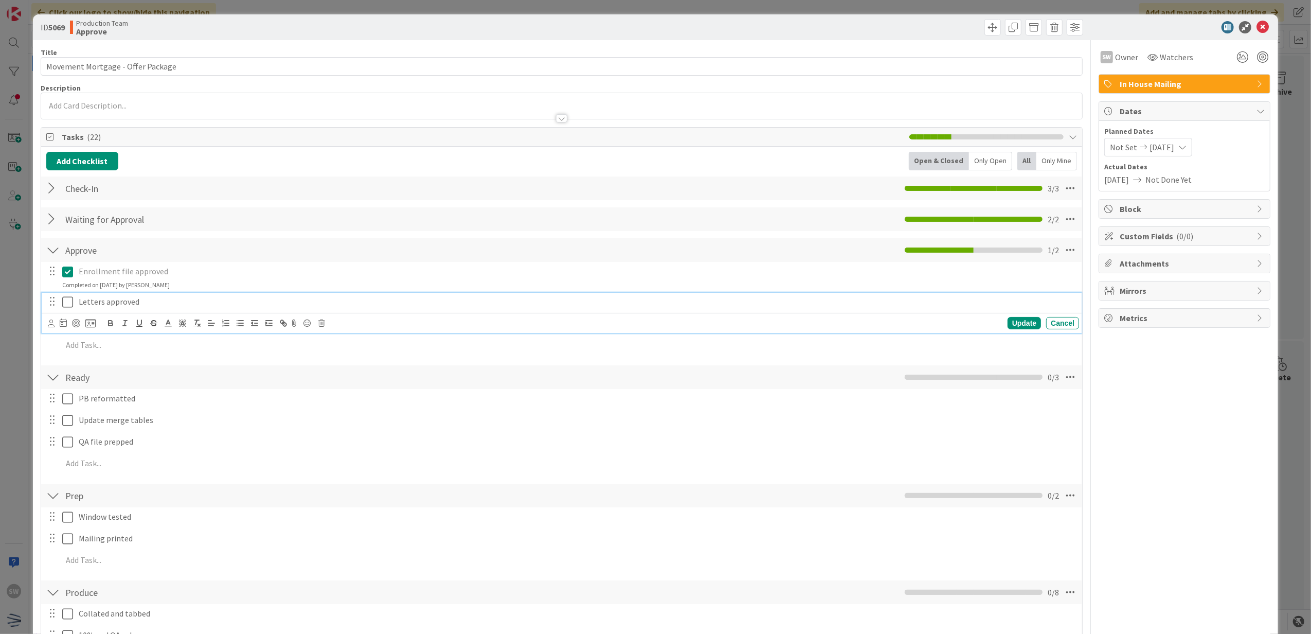
click at [66, 299] on icon at bounding box center [67, 302] width 11 height 12
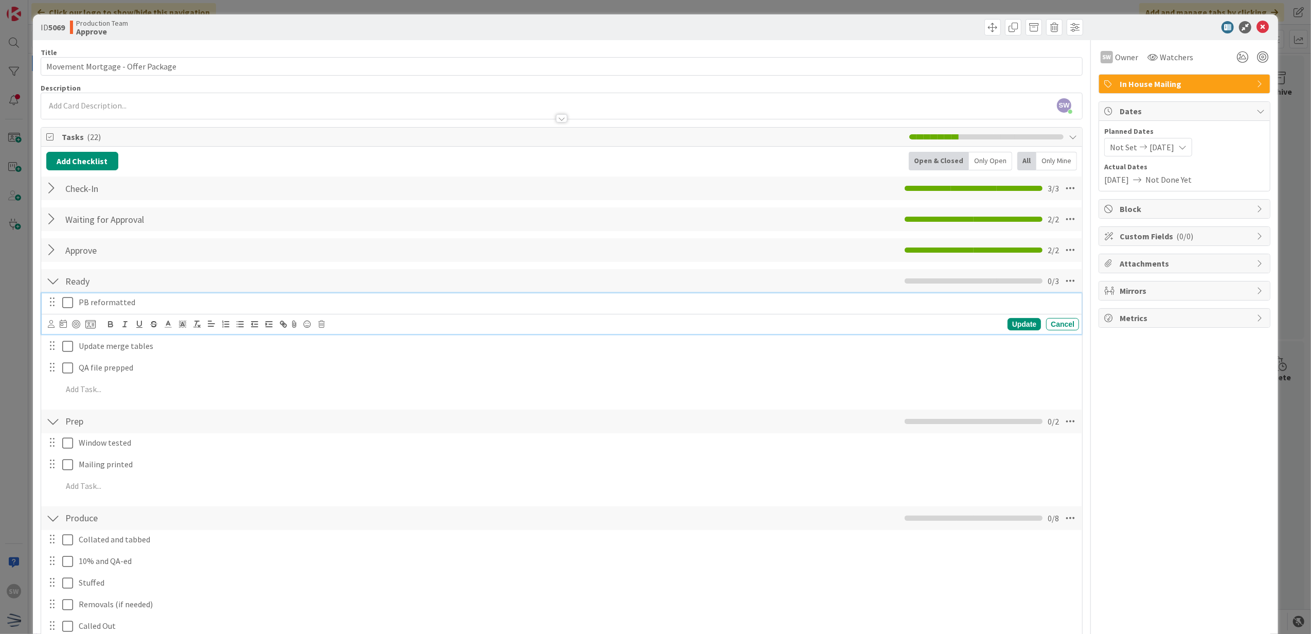
click at [66, 305] on icon at bounding box center [67, 302] width 11 height 12
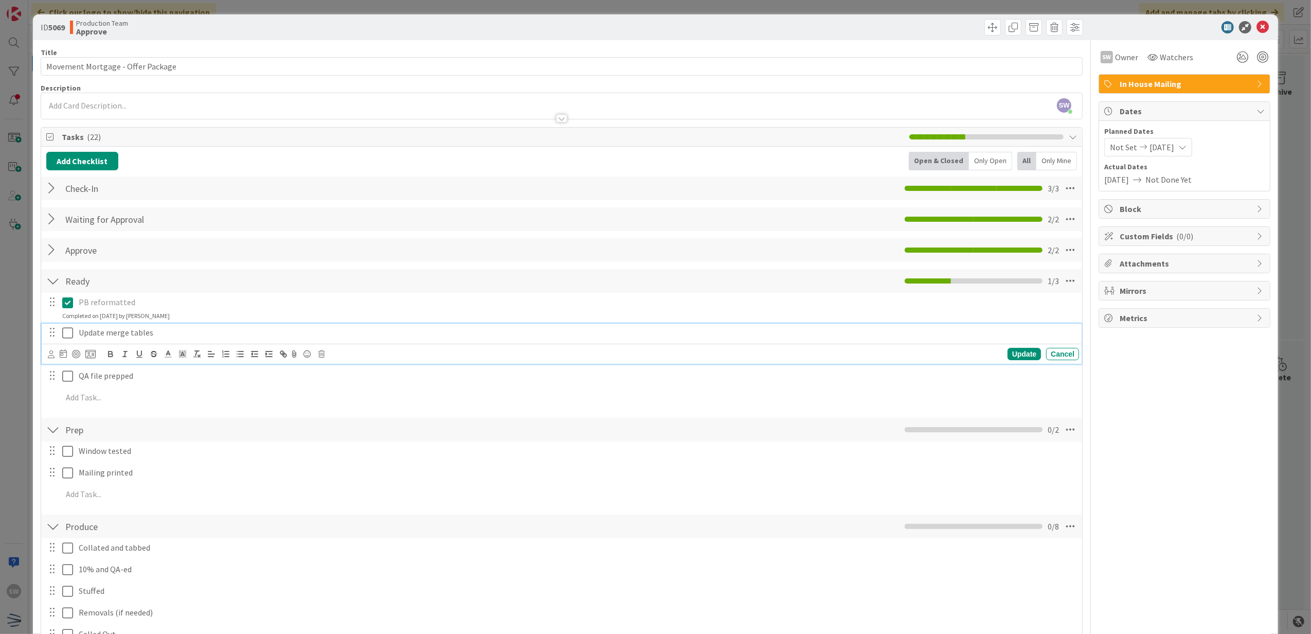
click at [69, 332] on icon at bounding box center [67, 333] width 11 height 12
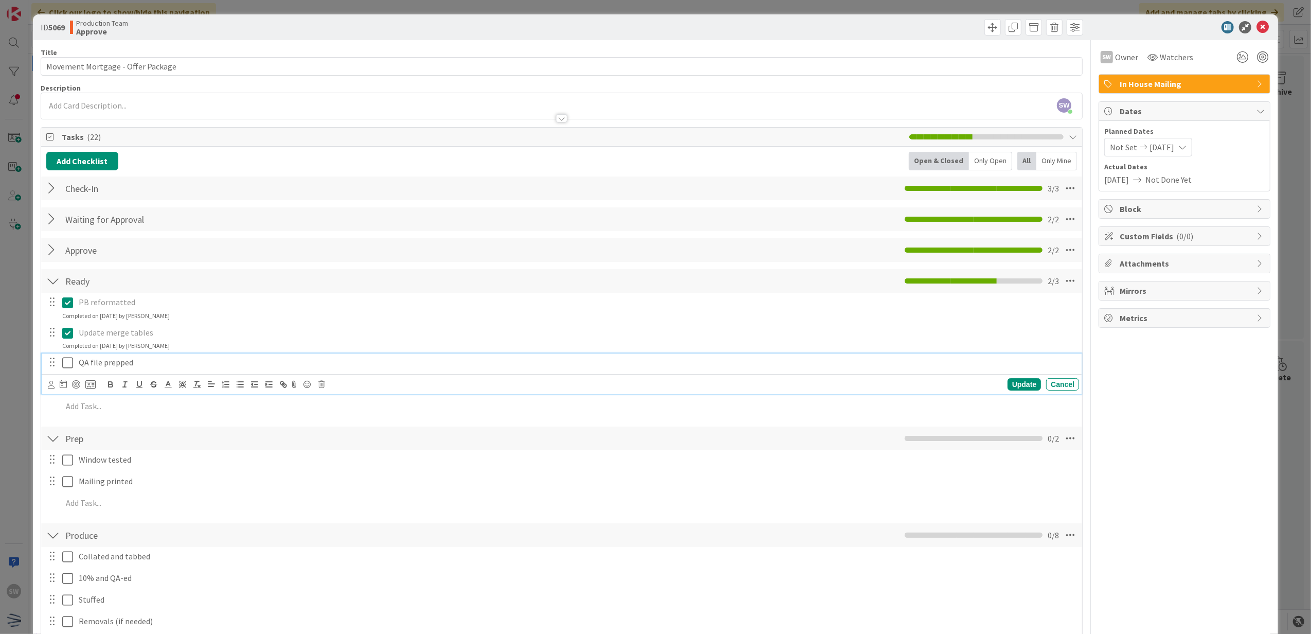
click at [66, 365] on icon at bounding box center [67, 362] width 11 height 12
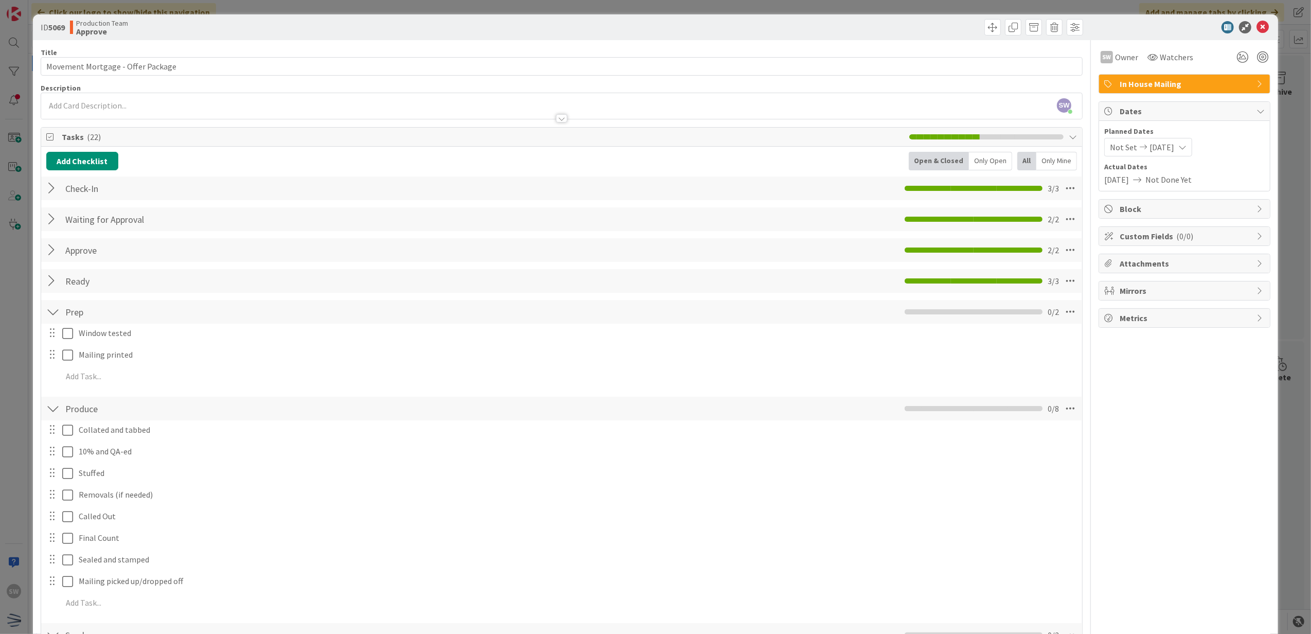
click at [67, 364] on div at bounding box center [60, 355] width 29 height 18
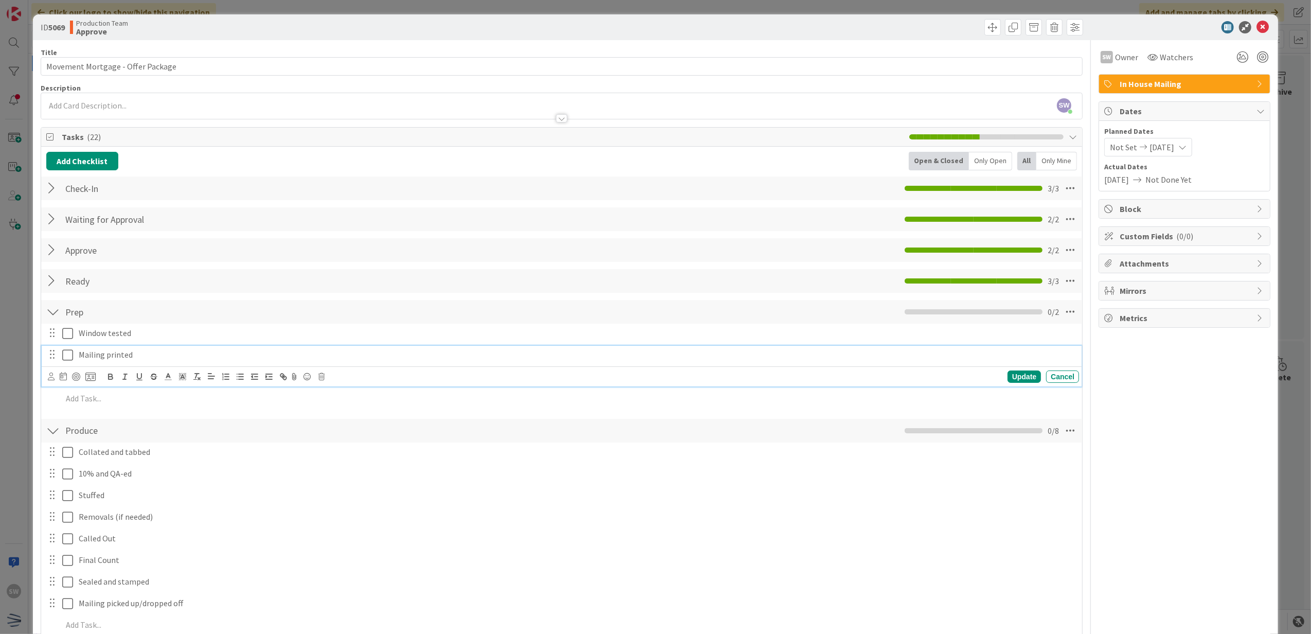
click at [67, 349] on button at bounding box center [68, 355] width 12 height 16
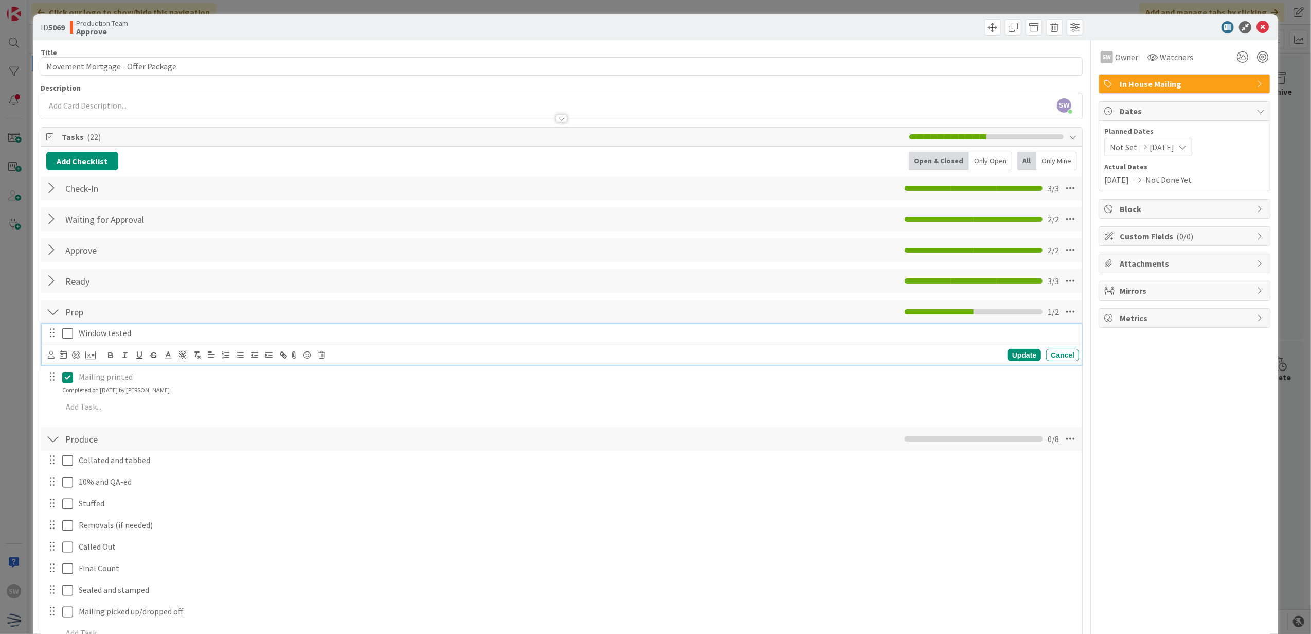
click at [68, 332] on icon at bounding box center [67, 333] width 11 height 12
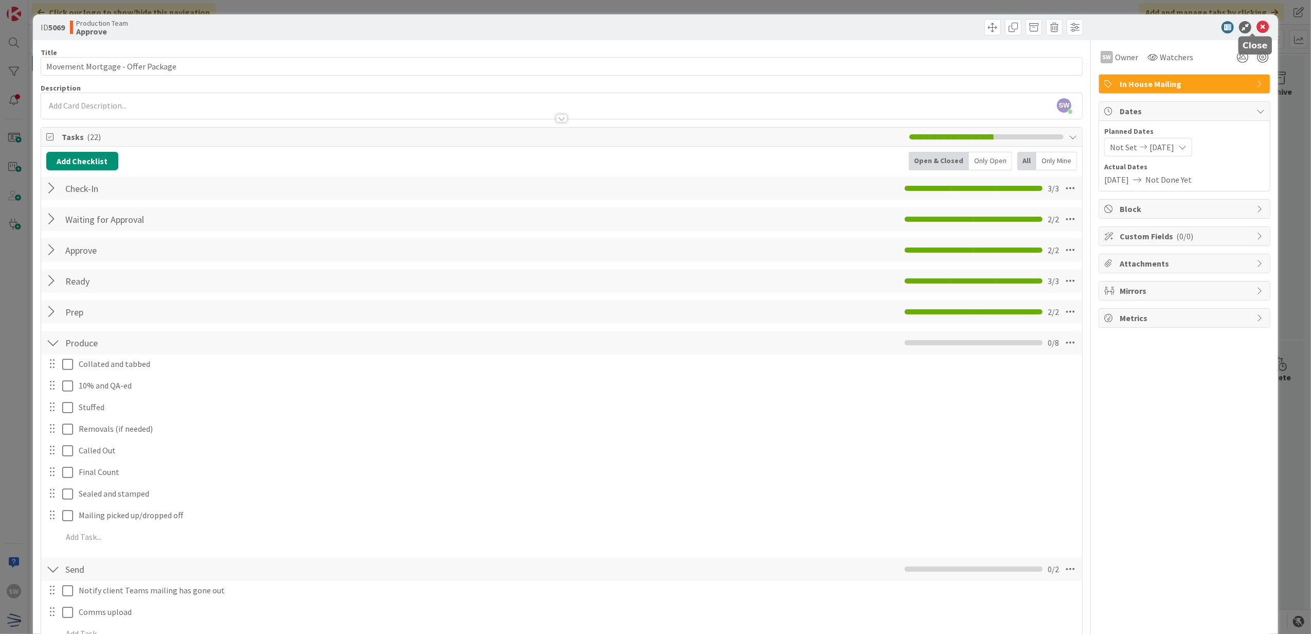
click at [1256, 26] on icon at bounding box center [1262, 27] width 12 height 12
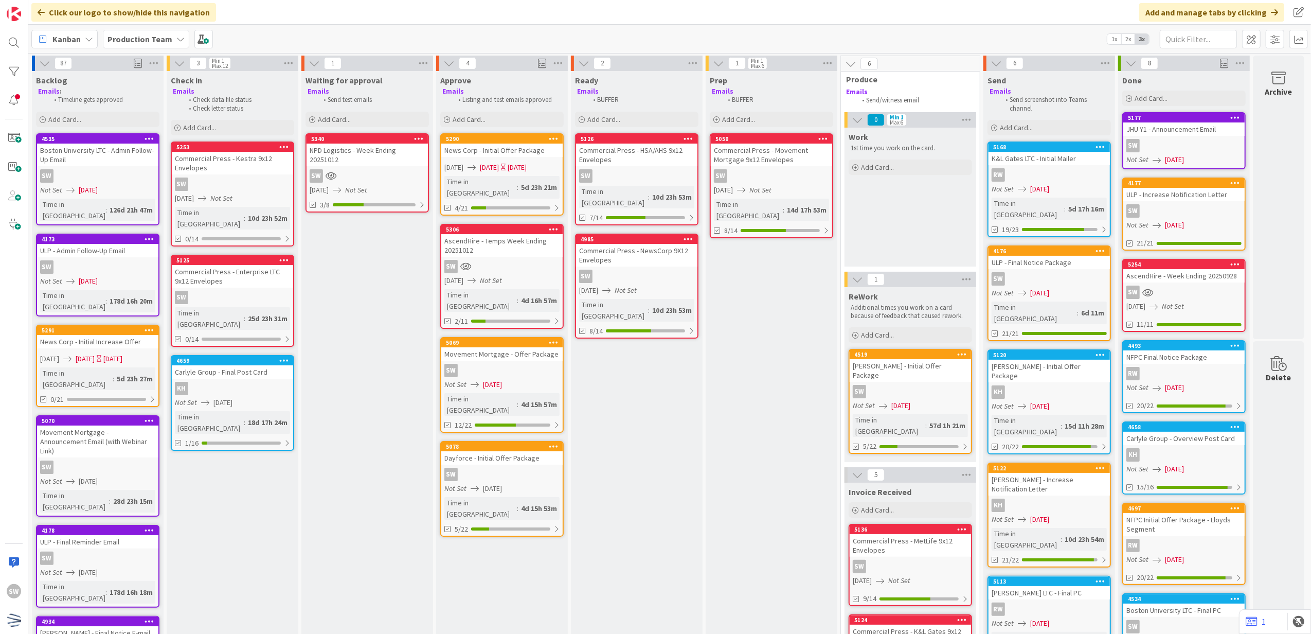
scroll to position [0, 7]
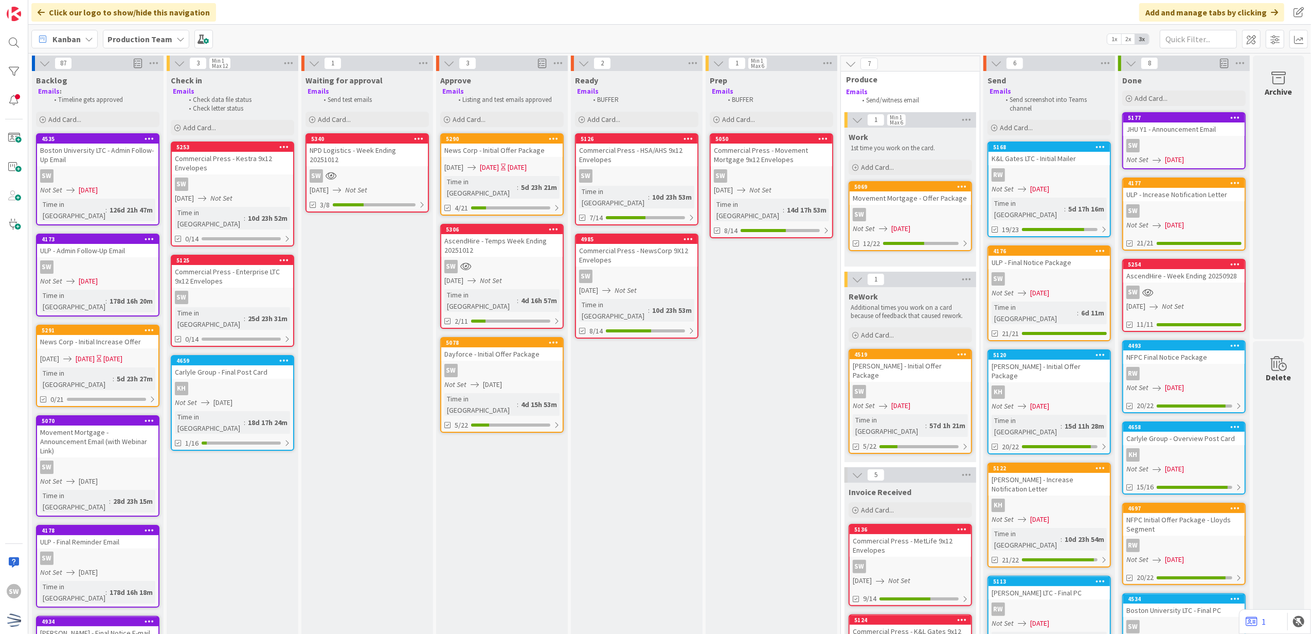
click at [499, 170] on span "[DATE]" at bounding box center [489, 167] width 19 height 11
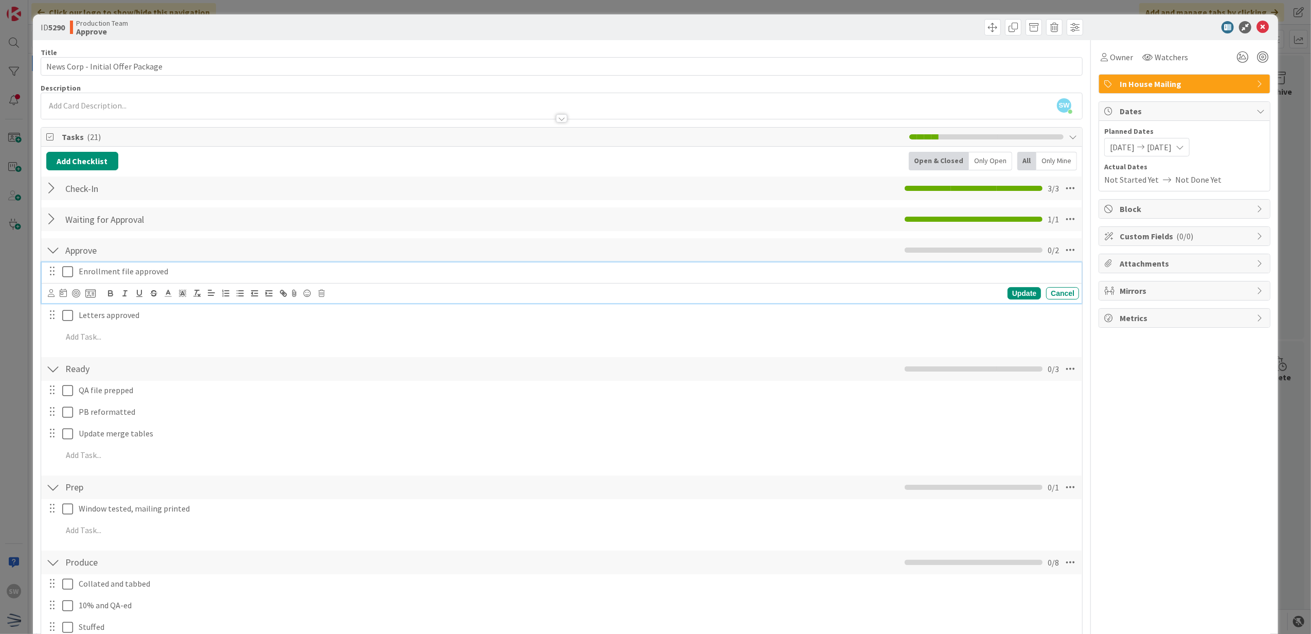
click at [70, 276] on icon at bounding box center [67, 271] width 11 height 12
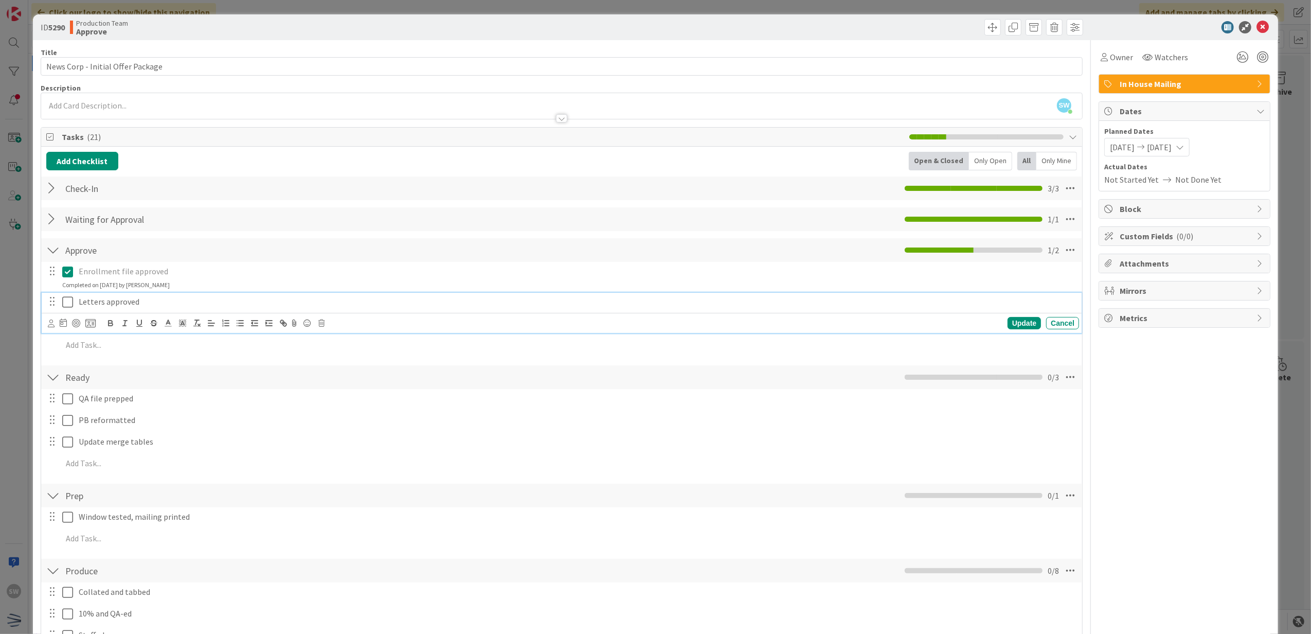
click at [72, 305] on icon at bounding box center [67, 302] width 11 height 12
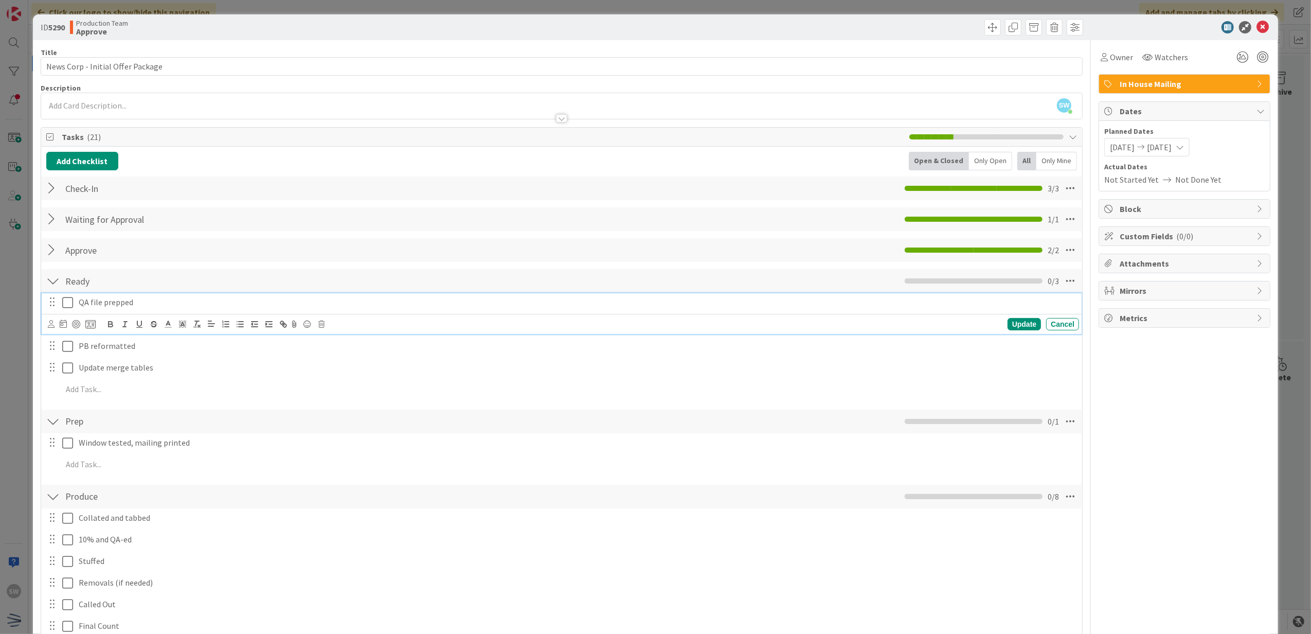
click at [73, 306] on icon at bounding box center [67, 302] width 11 height 12
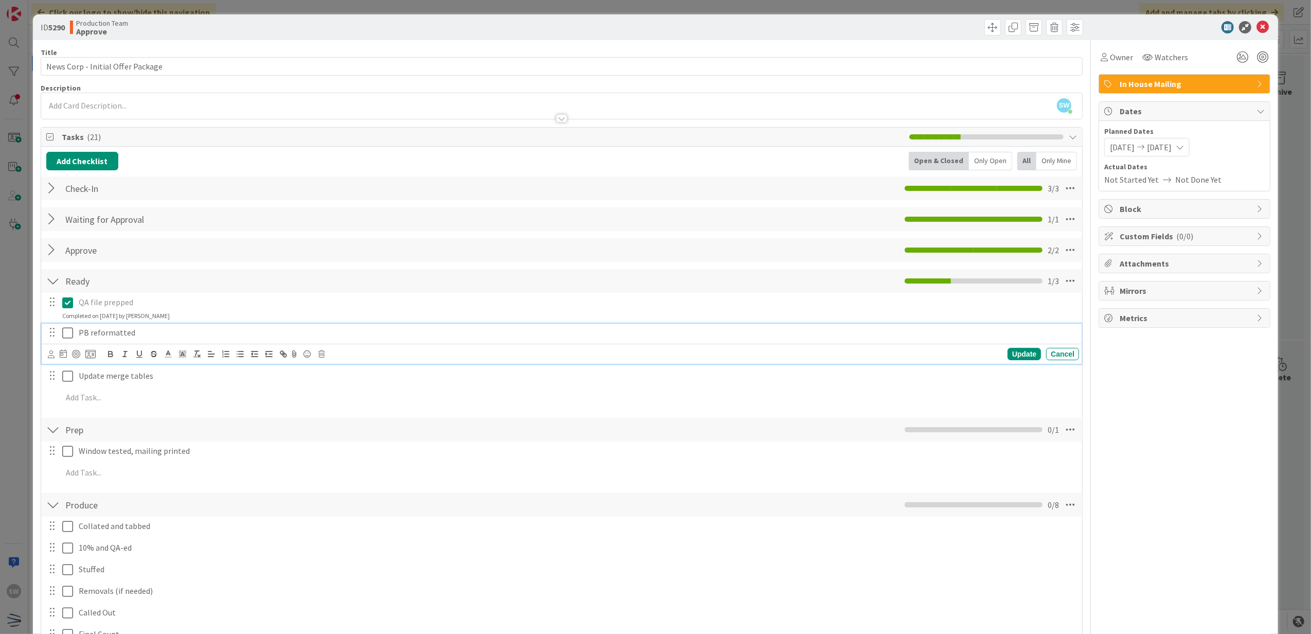
click at [66, 328] on icon at bounding box center [67, 333] width 11 height 12
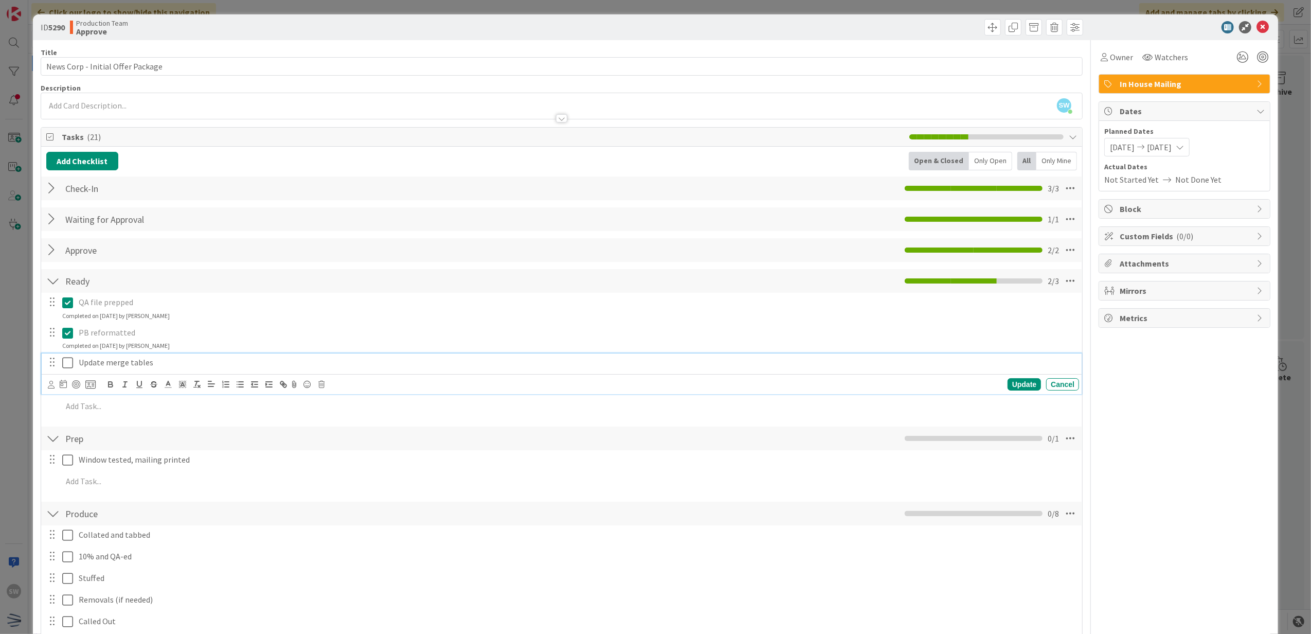
click at [67, 362] on icon at bounding box center [67, 362] width 11 height 12
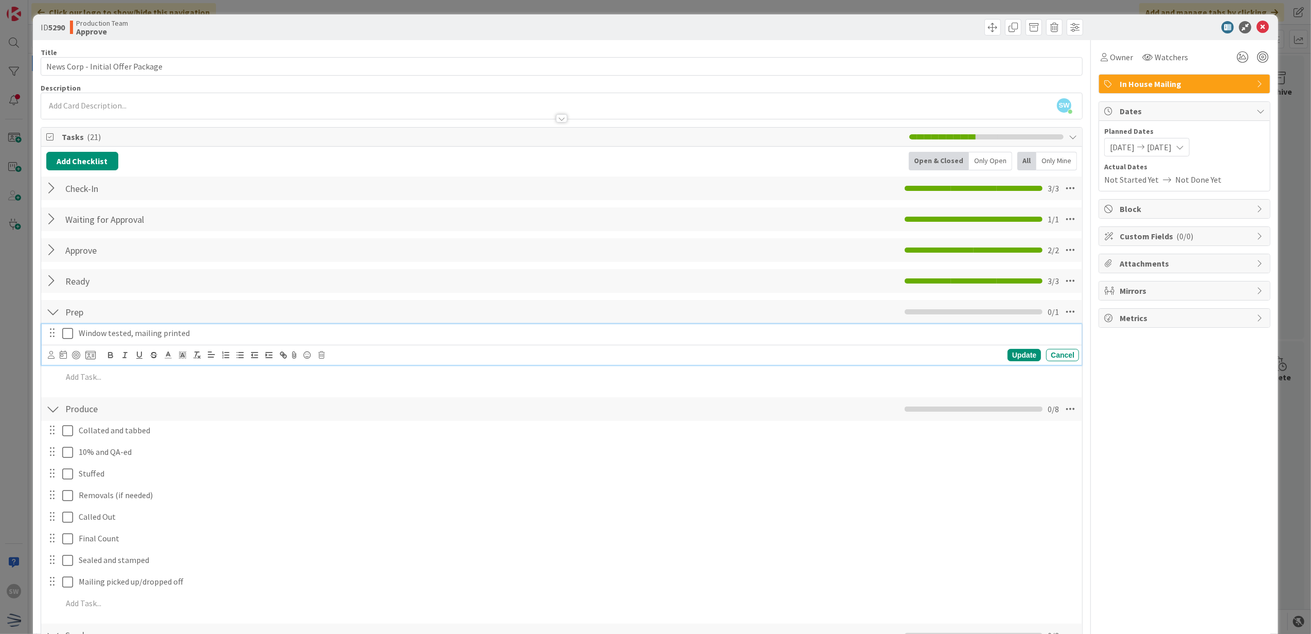
click at [65, 336] on icon at bounding box center [67, 333] width 11 height 12
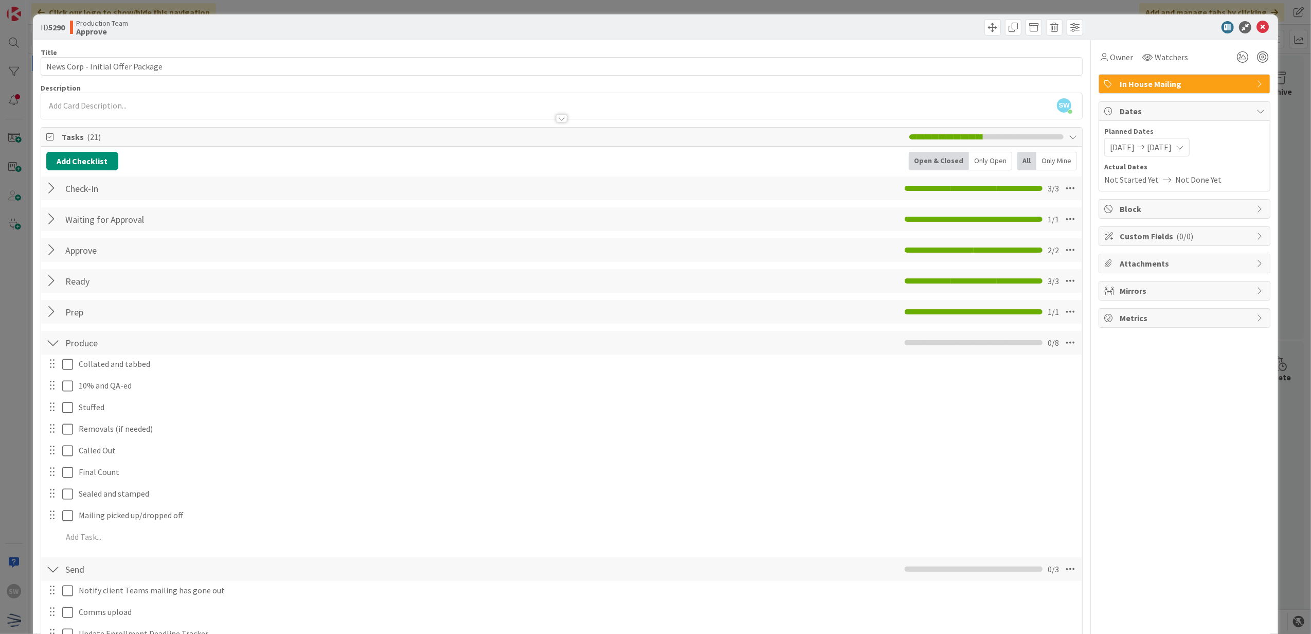
click at [1258, 29] on icon at bounding box center [1262, 27] width 12 height 12
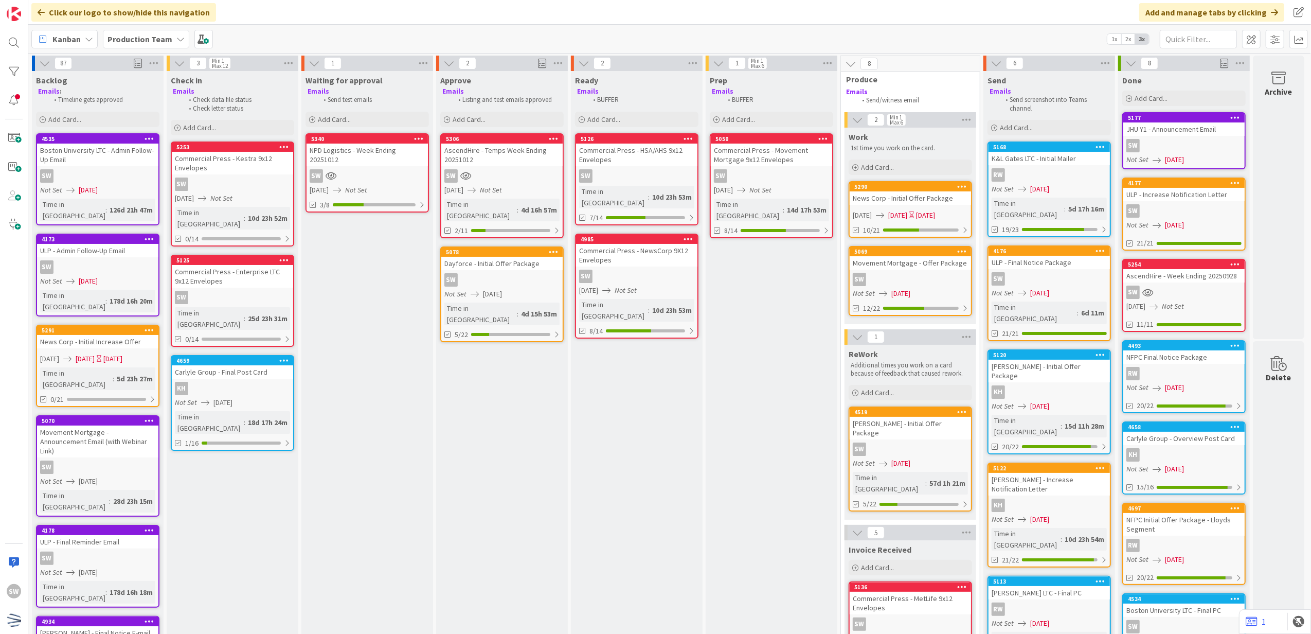
click at [957, 188] on icon at bounding box center [962, 186] width 10 height 7
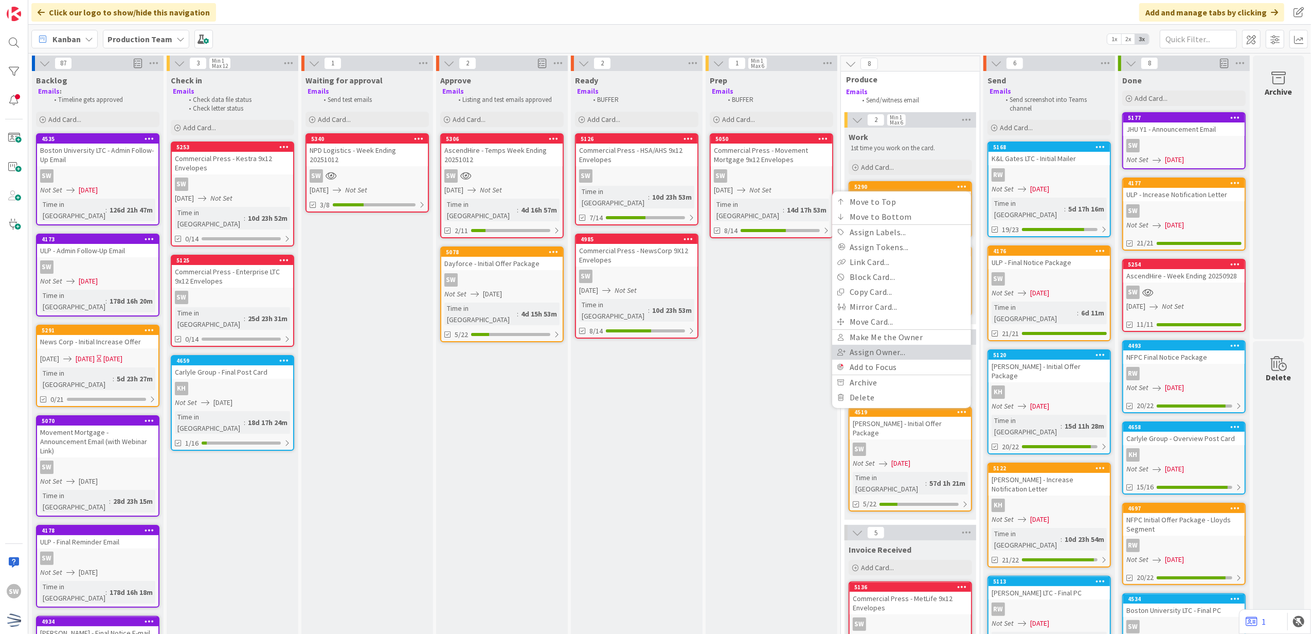
click at [908, 353] on link "Assign Owner..." at bounding box center [901, 352] width 139 height 15
click at [881, 342] on span "[PERSON_NAME]" at bounding box center [893, 342] width 53 height 15
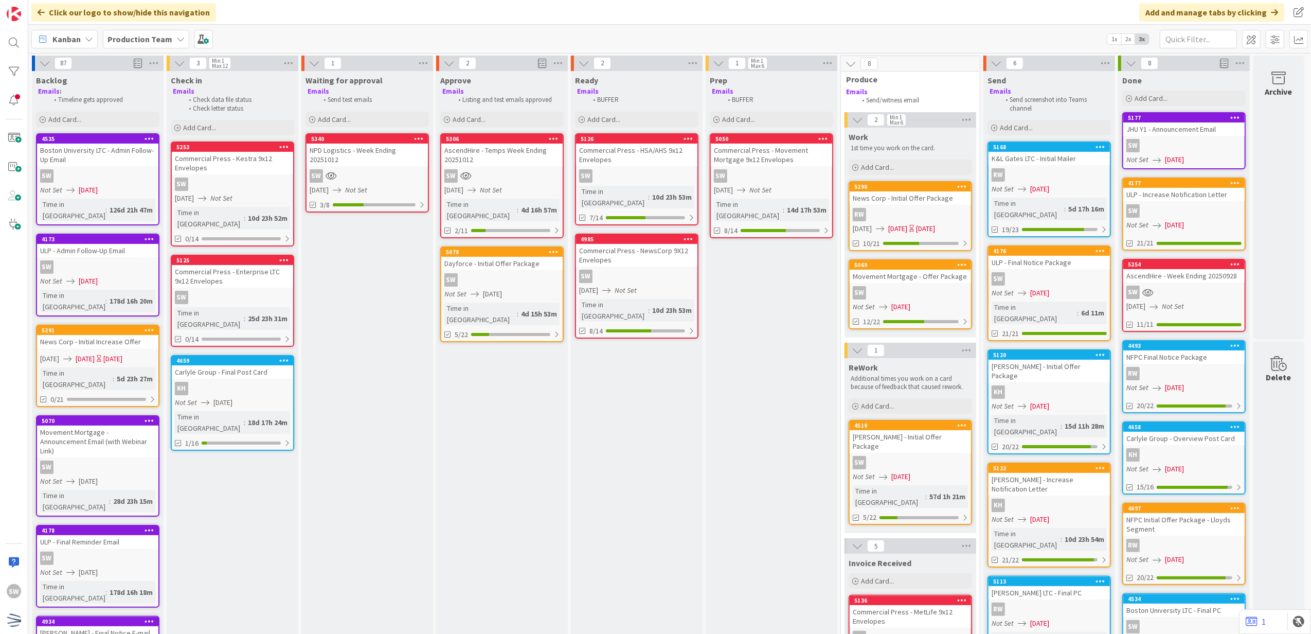
click at [755, 348] on div "Prep Emails BUFFER Add Card... 5050 Commercial Press - Movement Mortgage 9x12 E…" at bounding box center [772, 595] width 132 height 1049
click at [83, 335] on div "News Corp - Initial Increase Offer" at bounding box center [97, 341] width 121 height 13
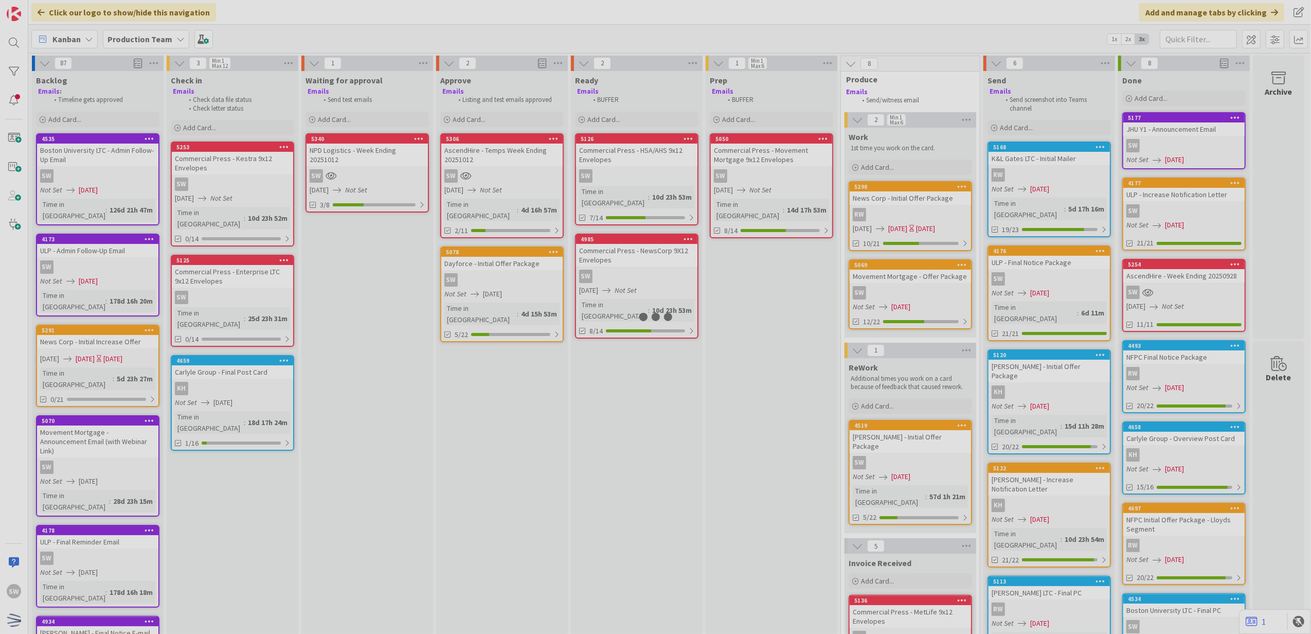
click at [83, 319] on div at bounding box center [655, 317] width 1311 height 634
